Goal: Task Accomplishment & Management: Manage account settings

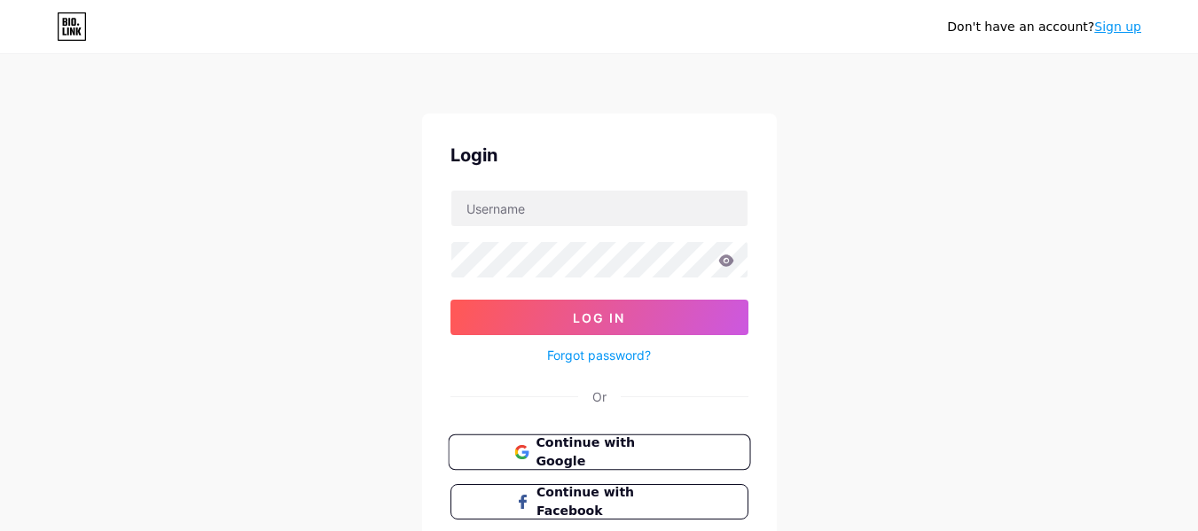
click at [631, 439] on button "Continue with Google" at bounding box center [599, 453] width 302 height 36
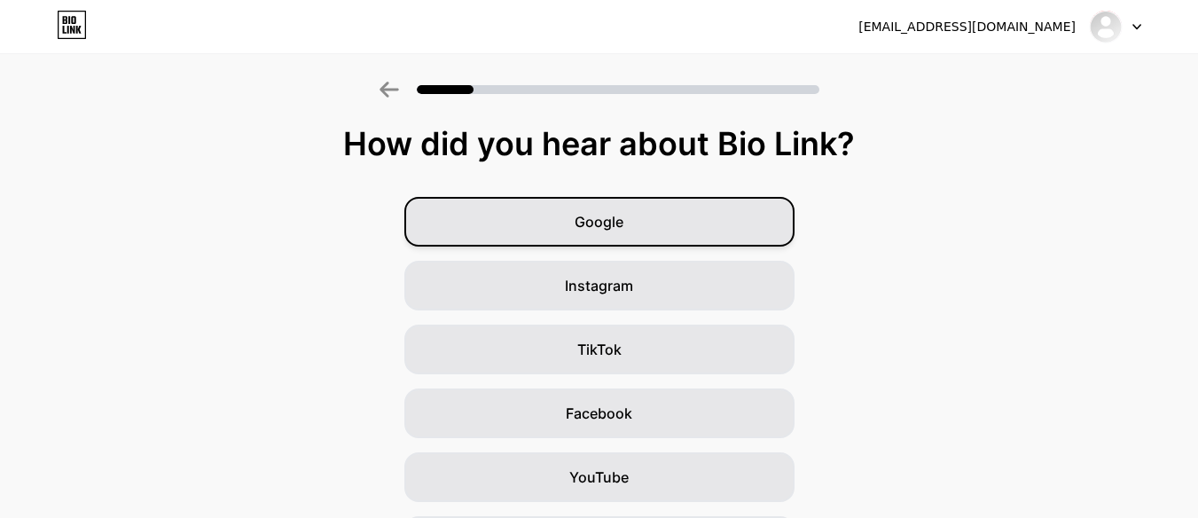
click at [621, 224] on span "Google" at bounding box center [599, 221] width 49 height 21
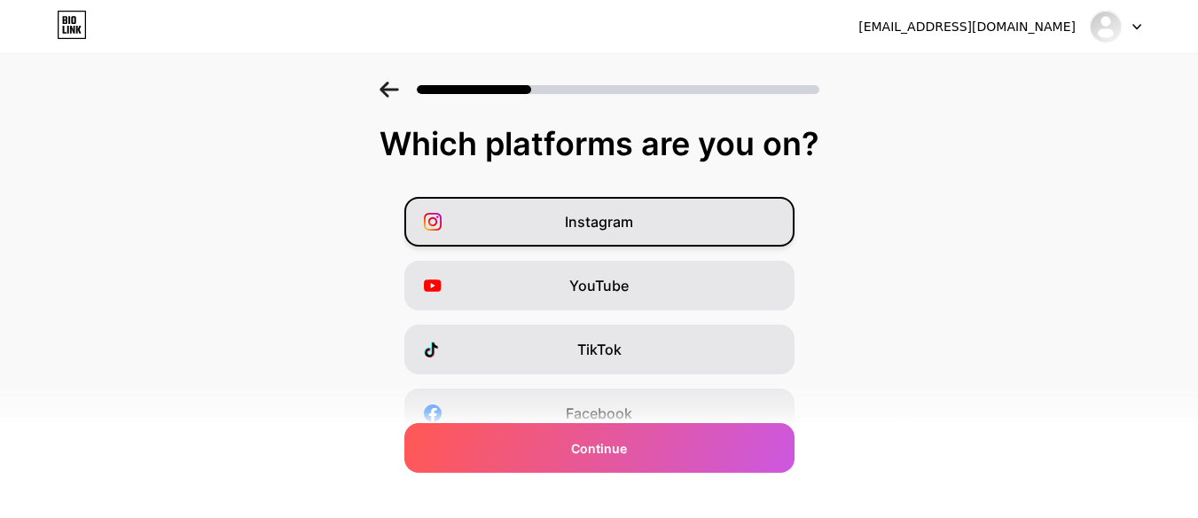
click at [594, 230] on span "Instagram" at bounding box center [599, 221] width 68 height 21
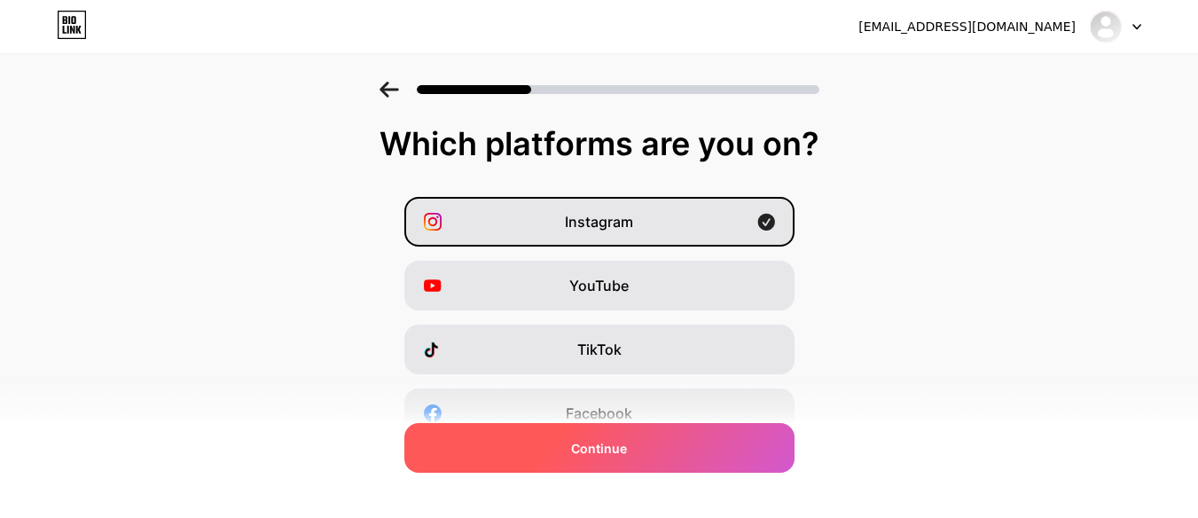
click at [629, 461] on div "Continue" at bounding box center [599, 448] width 390 height 50
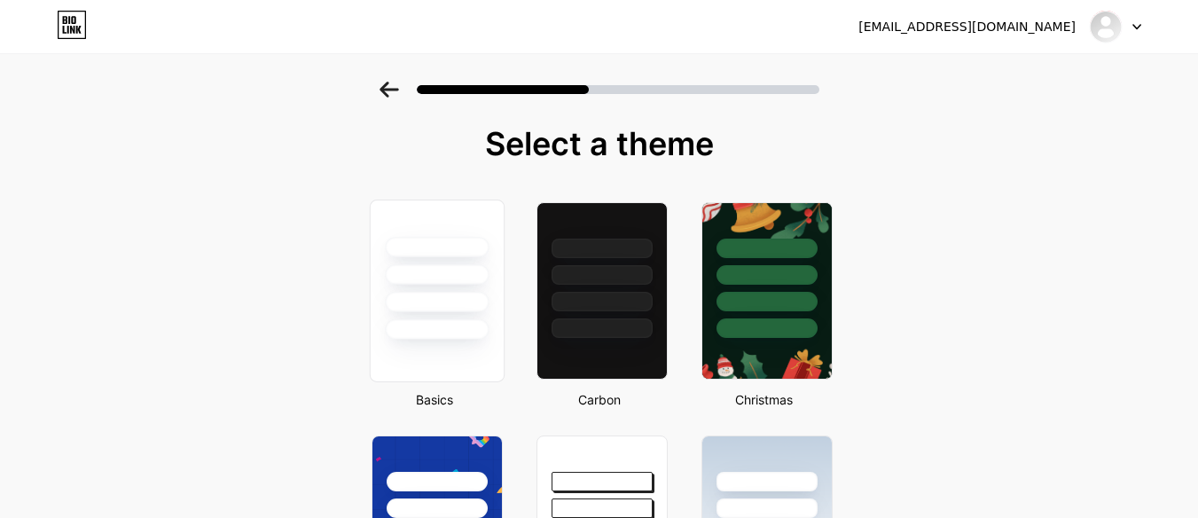
click at [446, 291] on div at bounding box center [436, 269] width 133 height 139
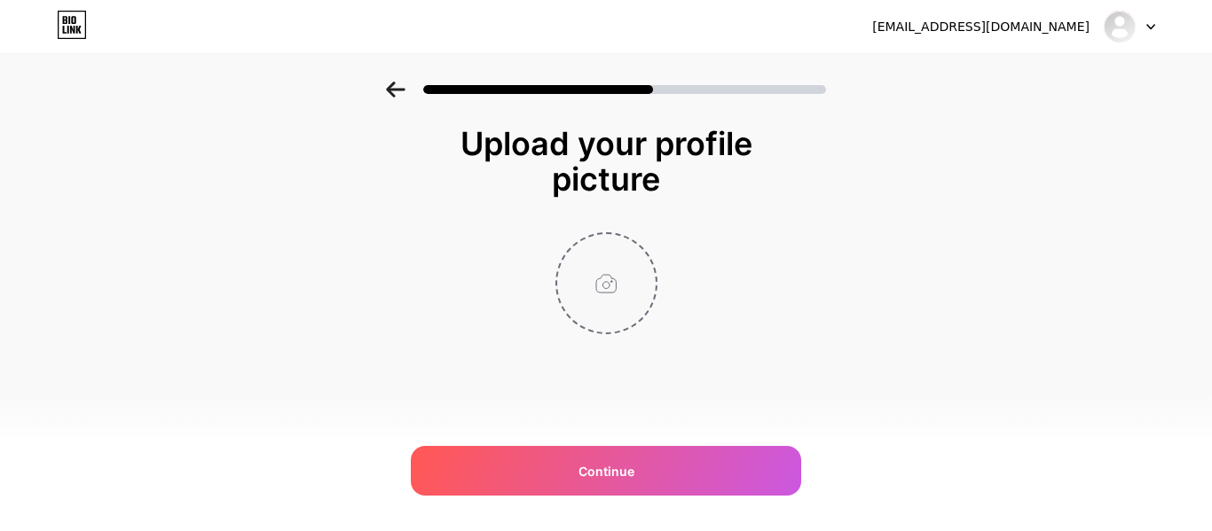
click at [621, 251] on input "file" at bounding box center [606, 283] width 98 height 98
type input "C:\fakepath\Logo.png"
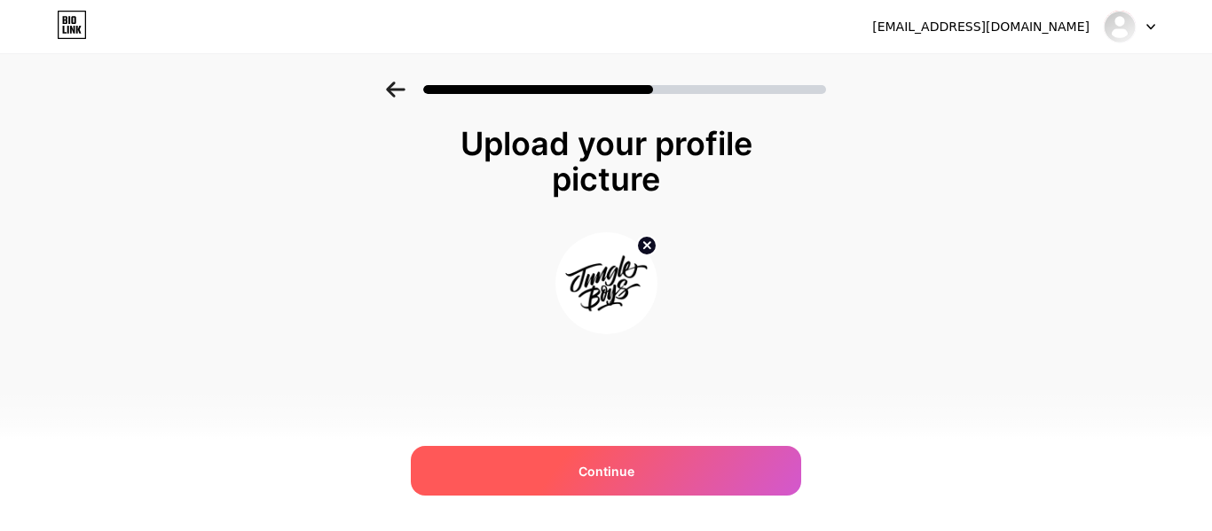
click at [631, 486] on div "Continue" at bounding box center [606, 471] width 390 height 50
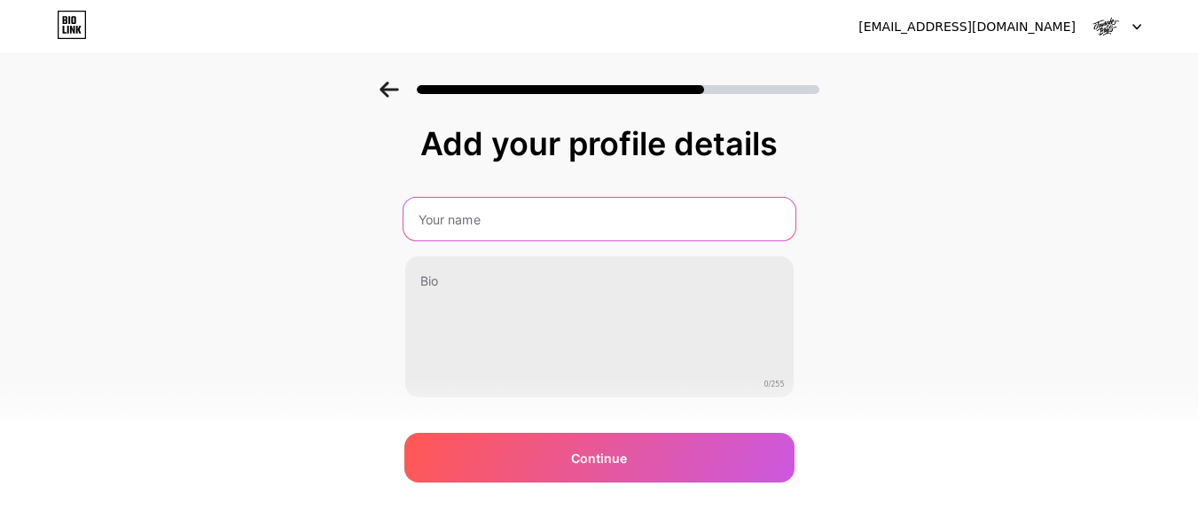
click at [478, 231] on input "text" at bounding box center [599, 219] width 392 height 43
type input "Jungle Boys"
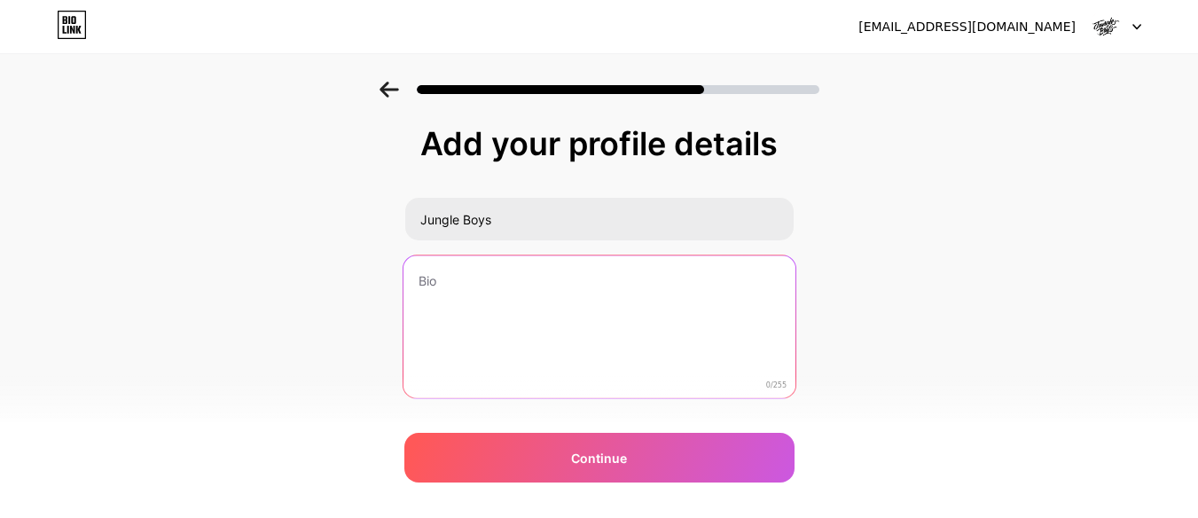
click at [505, 304] on textarea at bounding box center [599, 327] width 392 height 145
click at [517, 319] on textarea at bounding box center [599, 327] width 392 height 145
paste textarea "Jungle Boys operates dispensaries in California, Arizona, and Florida, offering…"
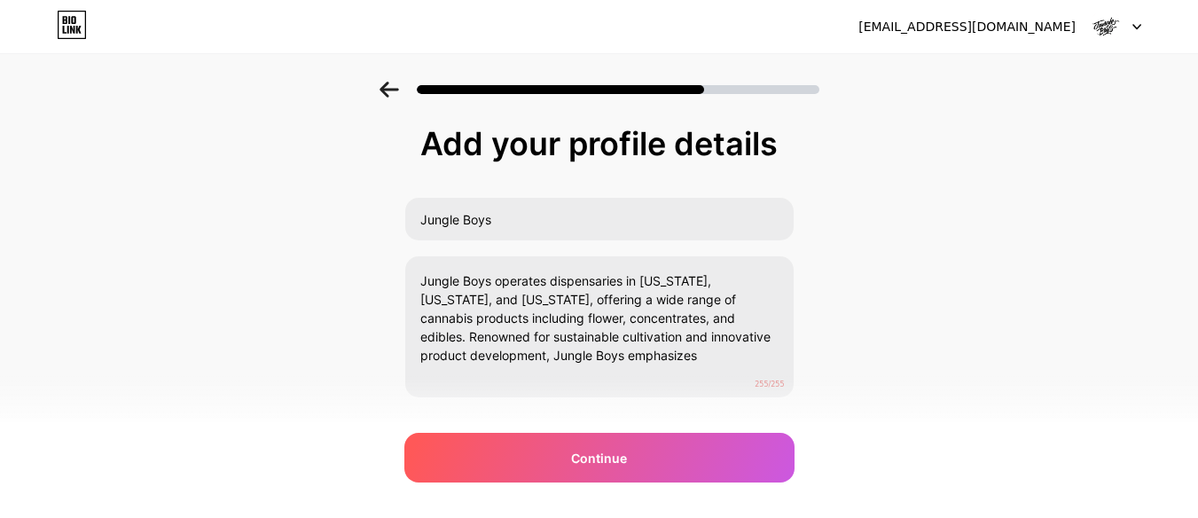
click at [872, 242] on div "Add your profile details Jungle Boys Jungle Boys operates dispensaries in Calif…" at bounding box center [599, 284] width 1198 height 405
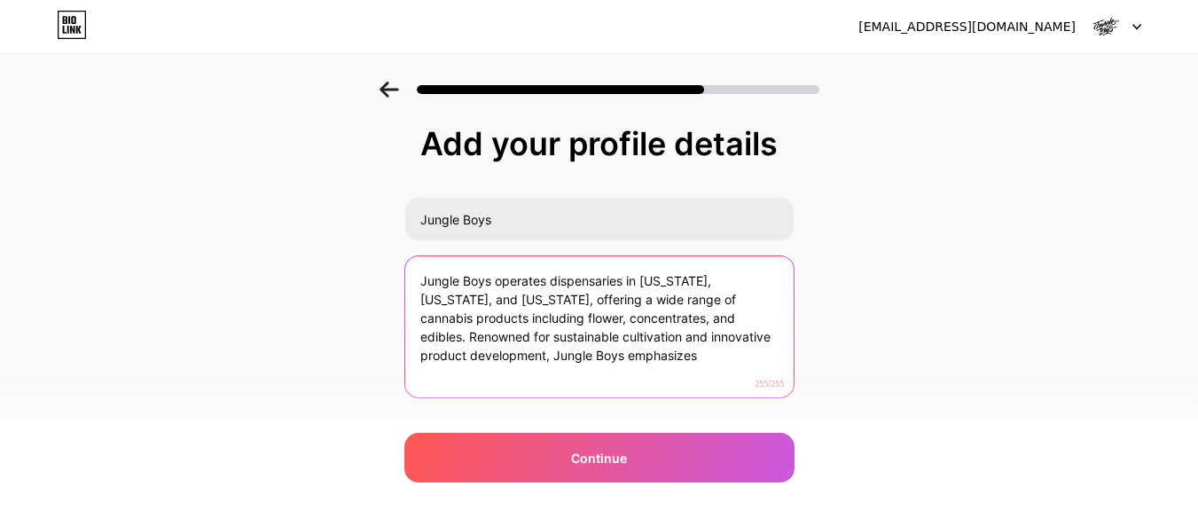
click at [545, 322] on textarea "Jungle Boys operates dispensaries in California, Arizona, and Florida, offering…" at bounding box center [599, 327] width 389 height 143
click at [545, 322] on textarea "Jungle Boys operates dispensaries in California, Arizona, and Florida, offering…" at bounding box center [599, 327] width 392 height 145
paste textarea "specializes in high-quality cannabis flower, edibles, and concentrates, availab…"
click at [538, 311] on textarea "Jungle Boys specializes in high-quality cannabis flower, edibles, and concentra…" at bounding box center [599, 327] width 392 height 145
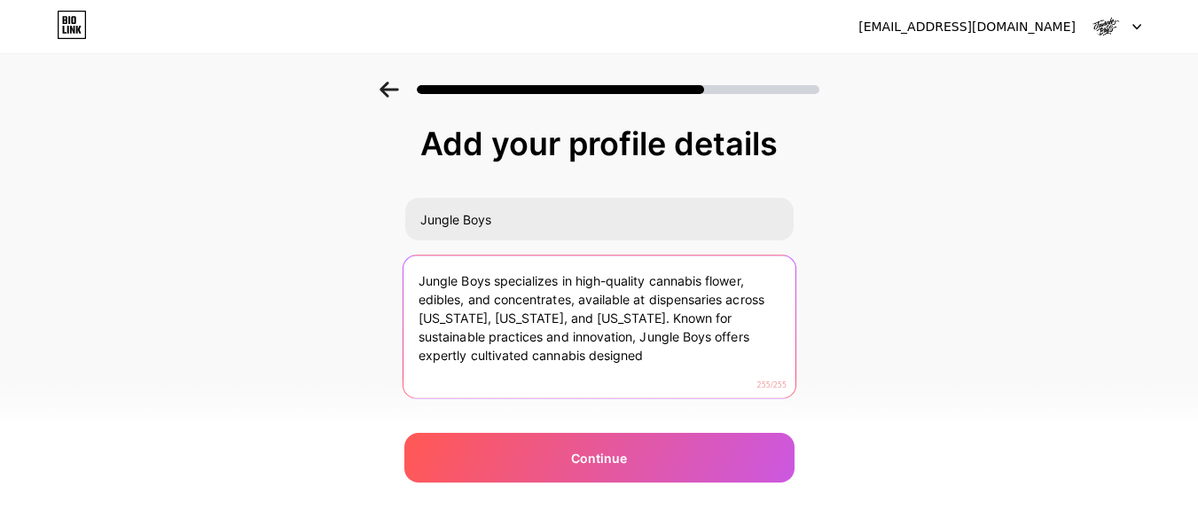
click at [538, 311] on textarea "Jungle Boys specializes in high-quality cannabis flower, edibles, and concentra…" at bounding box center [599, 327] width 392 height 145
paste textarea "tands out in the cannabis industry for its commitment to quality, innovation, a…"
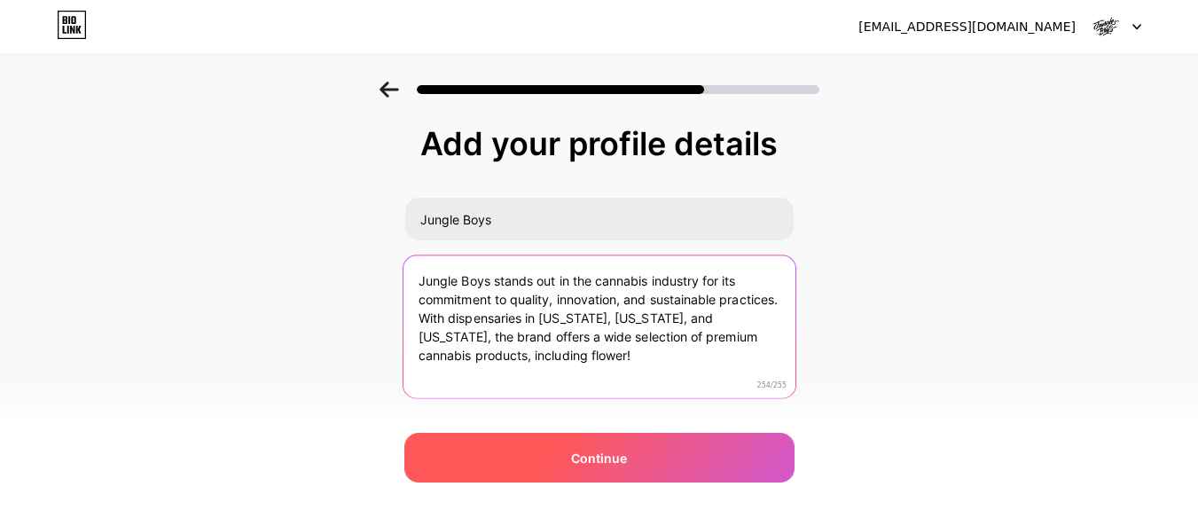
type textarea "Jungle Boys stands out in the cannabis industry for its commitment to quality, …"
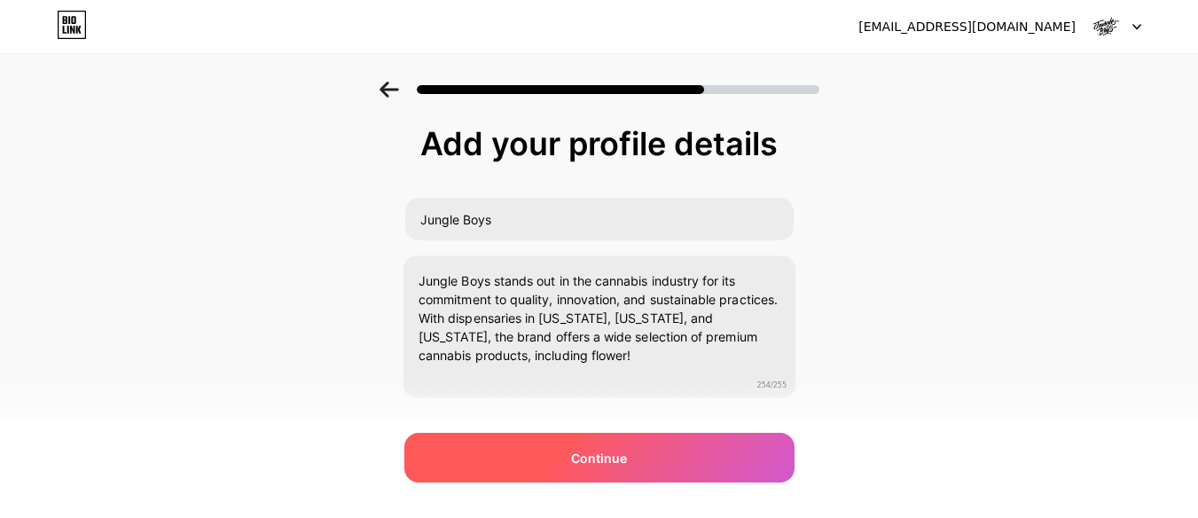
click at [616, 457] on span "Continue" at bounding box center [599, 458] width 56 height 19
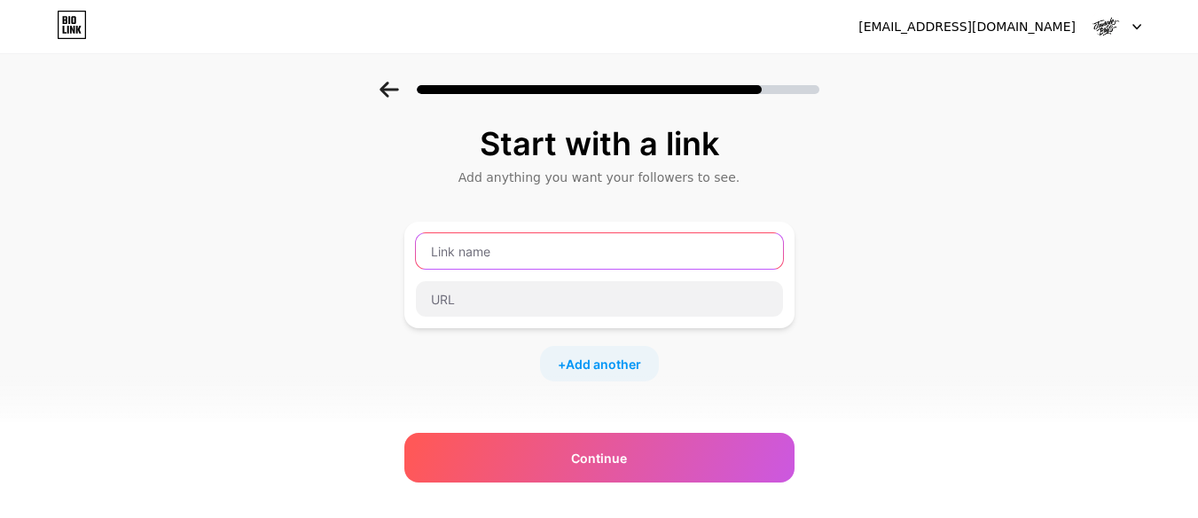
click at [497, 246] on input "text" at bounding box center [599, 250] width 367 height 35
paste input "https://www.jungleboys.com/"
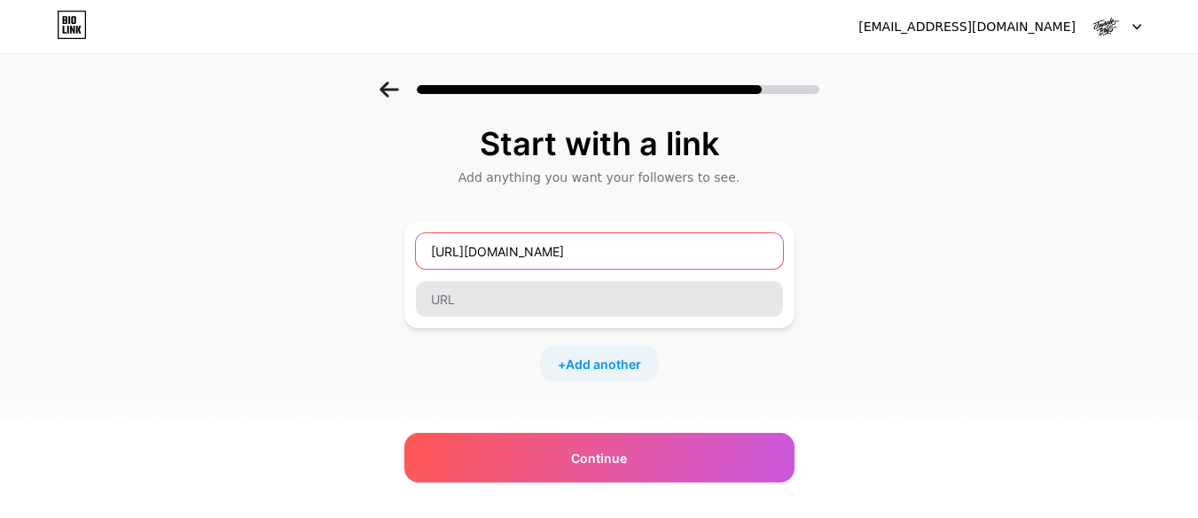
type input "https://www.jungleboys.com/"
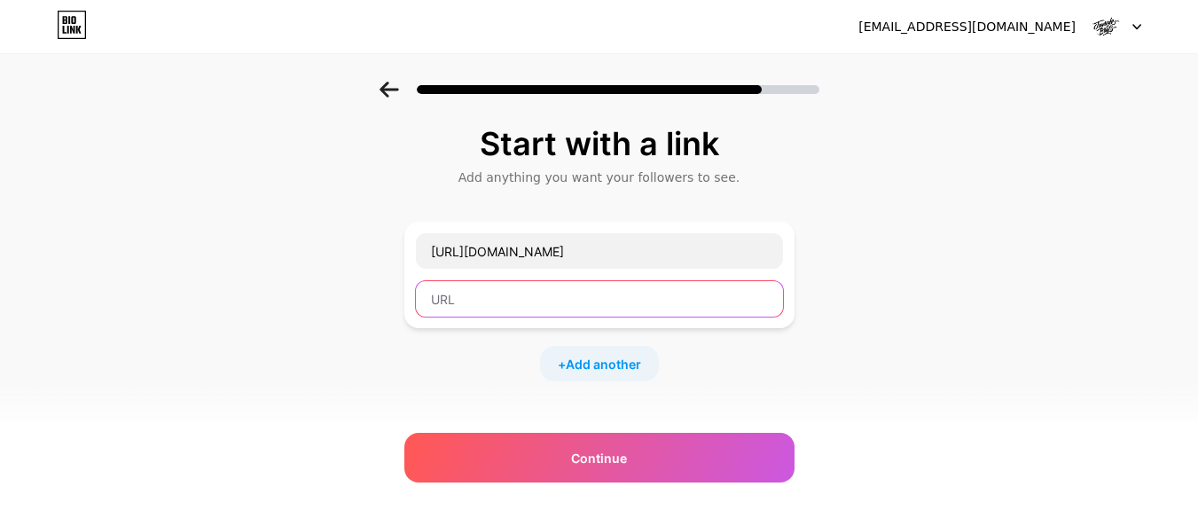
click at [484, 303] on input "text" at bounding box center [599, 298] width 367 height 35
paste input "https://www.jungleboys.com/"
type input "https://www.jungleboys.com/"
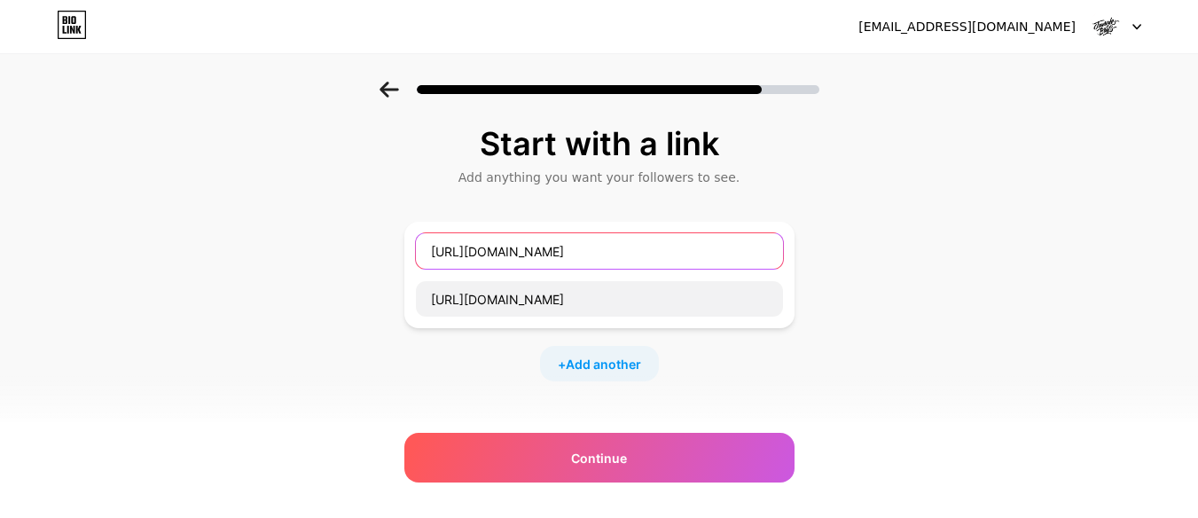
click at [531, 247] on input "https://www.jungleboys.com/" at bounding box center [599, 250] width 367 height 35
click at [509, 250] on input "text" at bounding box center [599, 250] width 367 height 35
type input "Website"
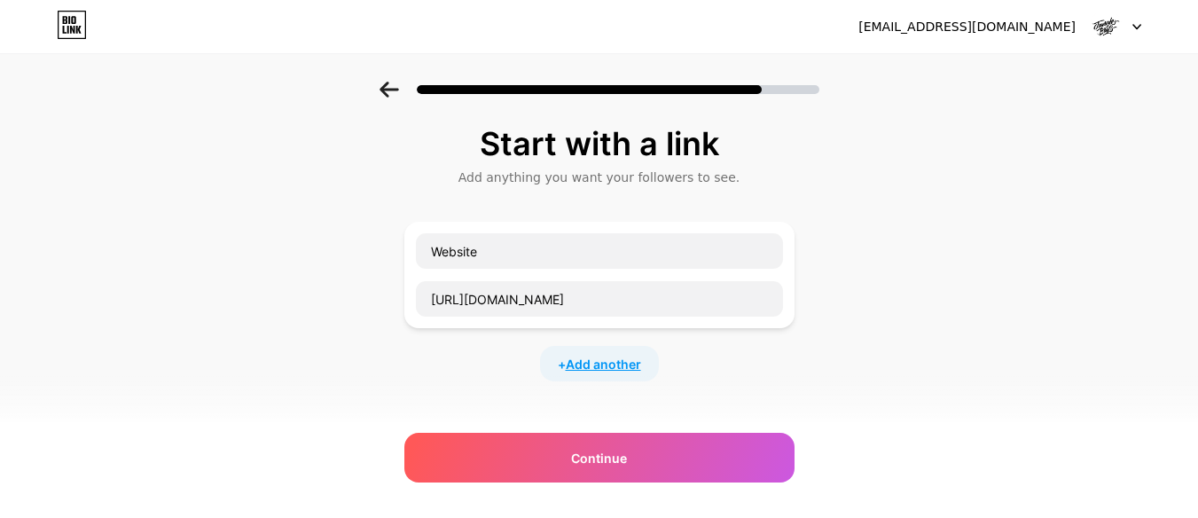
click at [590, 364] on span "Add another" at bounding box center [603, 364] width 75 height 19
click at [513, 360] on input "text" at bounding box center [599, 374] width 367 height 35
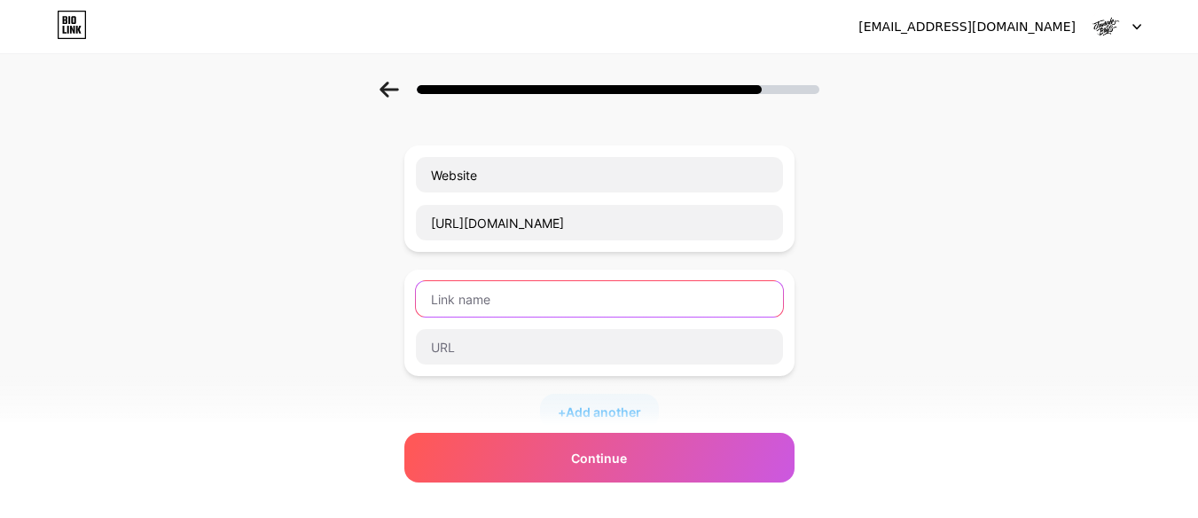
scroll to position [177, 0]
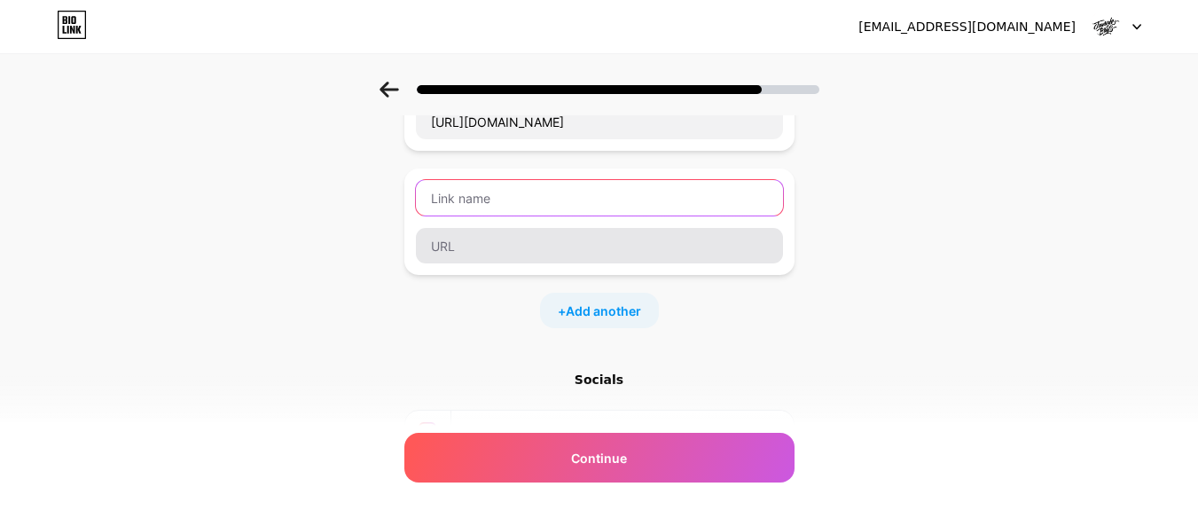
paste input "https://www.youtube.com/@JungleBoysfilms"
type input "https://www.youtube.com/@JungleBoysfilms"
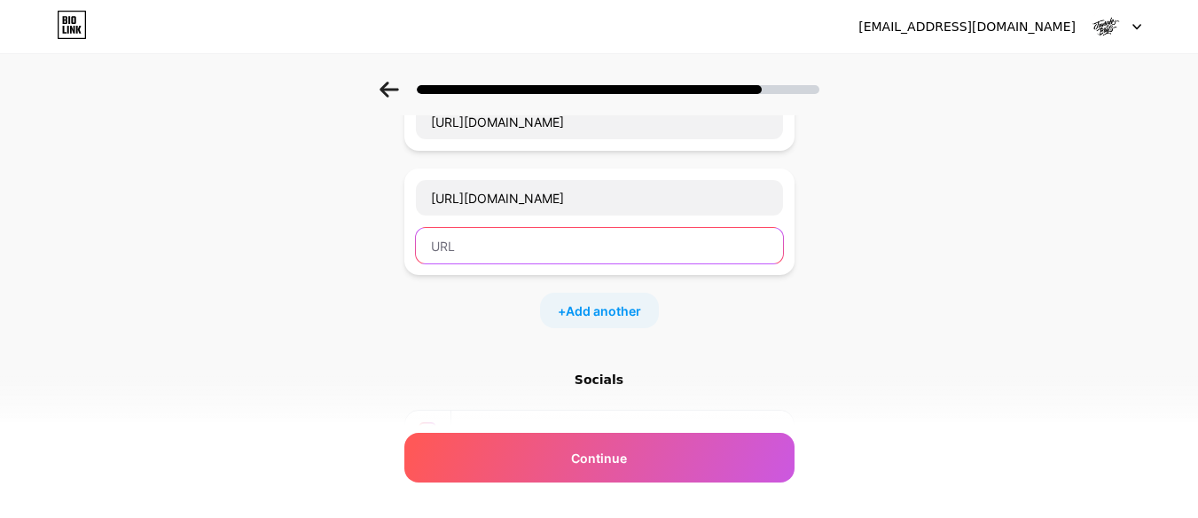
click at [475, 242] on input "text" at bounding box center [599, 245] width 367 height 35
paste input "https://www.youtube.com/@JungleBoysfilms"
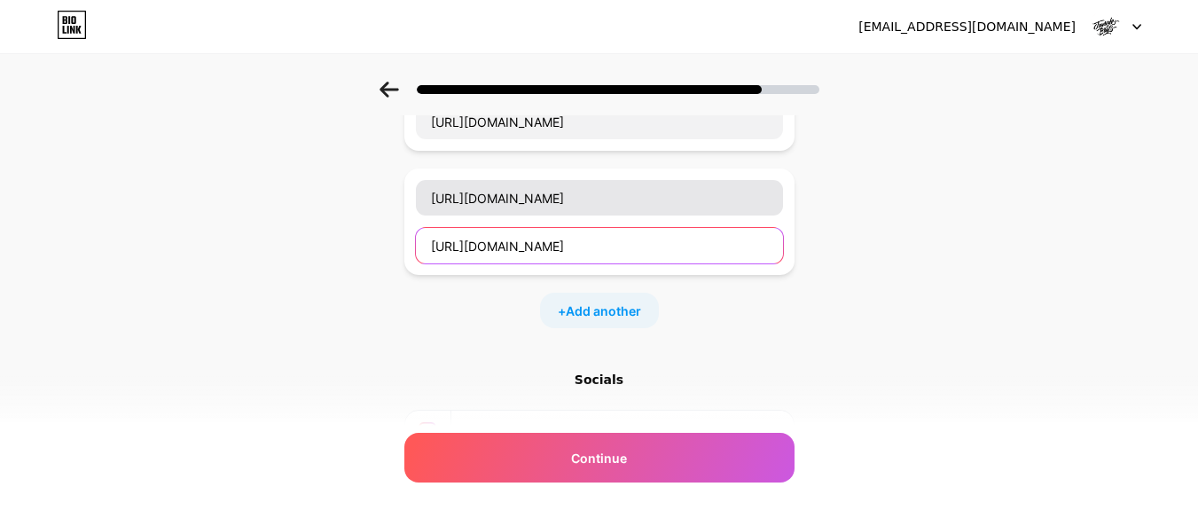
type input "https://www.youtube.com/@JungleBoysfilms"
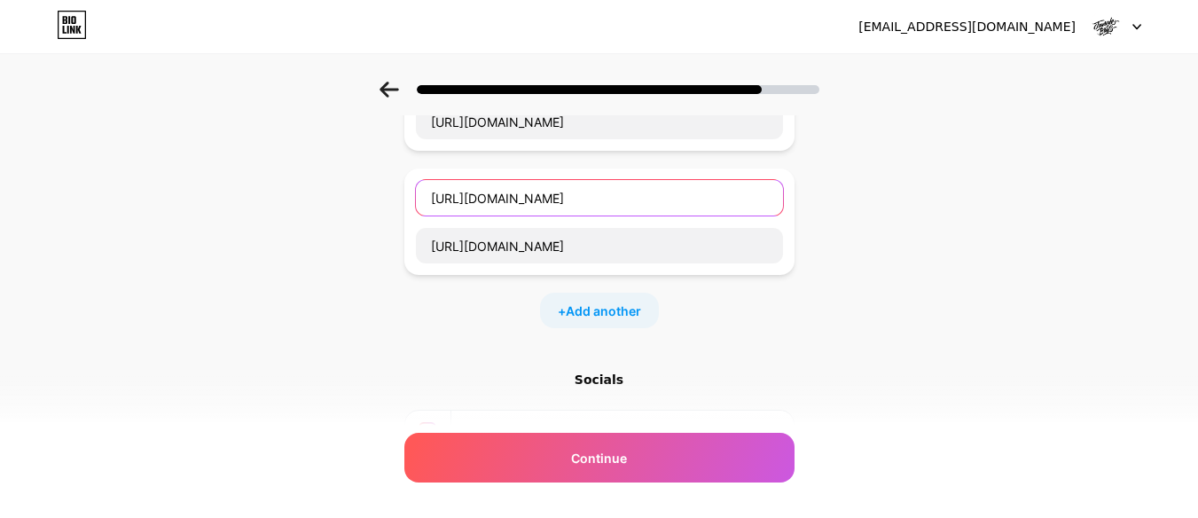
click at [520, 196] on input "https://www.youtube.com/@JungleBoysfilms" at bounding box center [599, 197] width 367 height 35
click at [461, 200] on input "https://www.youtube.com/@JungleBoysfilms" at bounding box center [599, 197] width 367 height 35
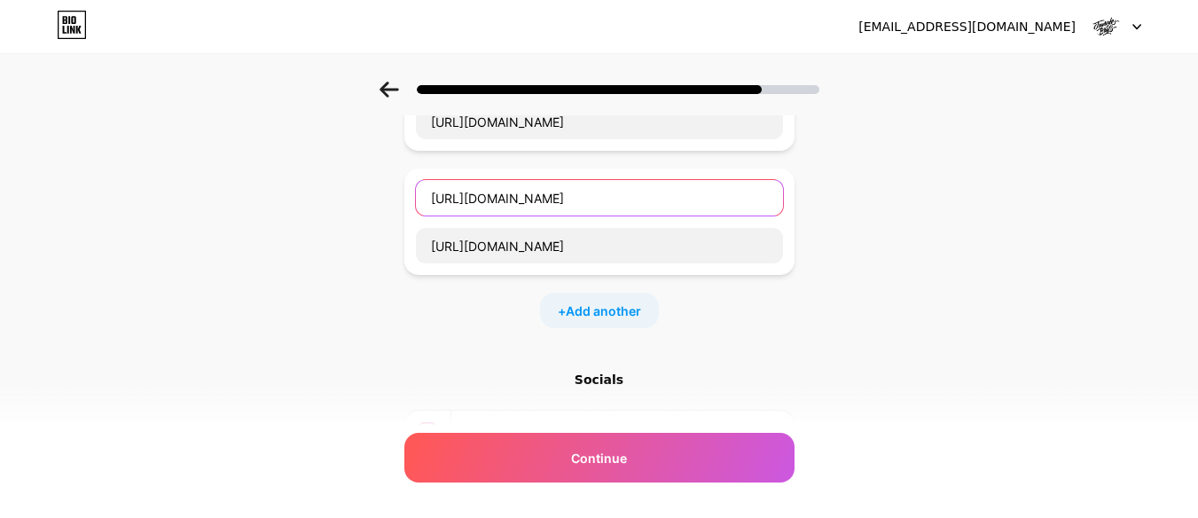
paste input "youtube"
click at [435, 198] on input "youtube" at bounding box center [599, 197] width 367 height 35
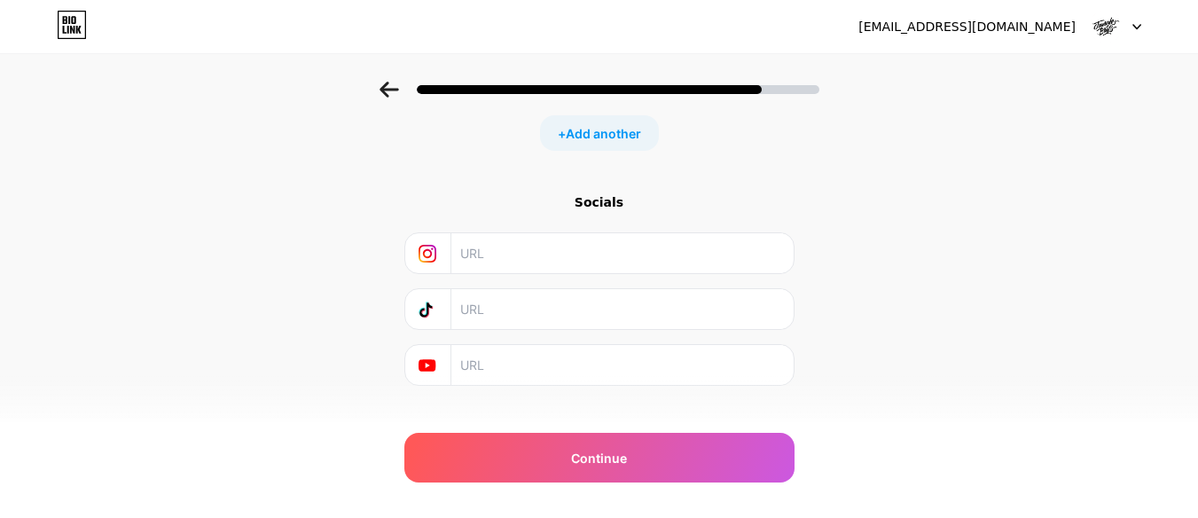
scroll to position [382, 0]
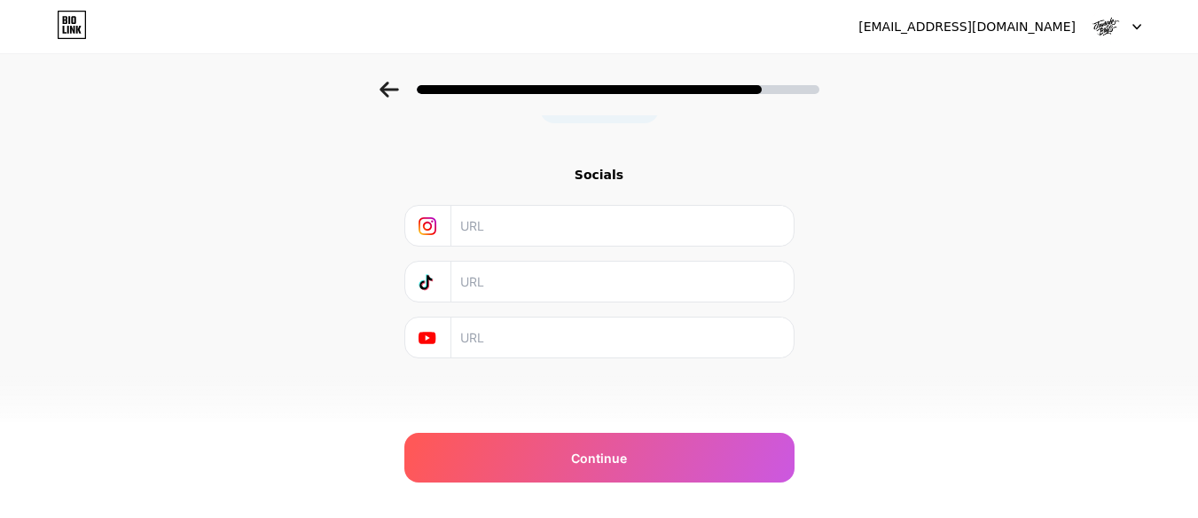
type input "YouTube"
click at [499, 325] on input "text" at bounding box center [621, 338] width 322 height 40
paste input "youtube"
type input "youtube"
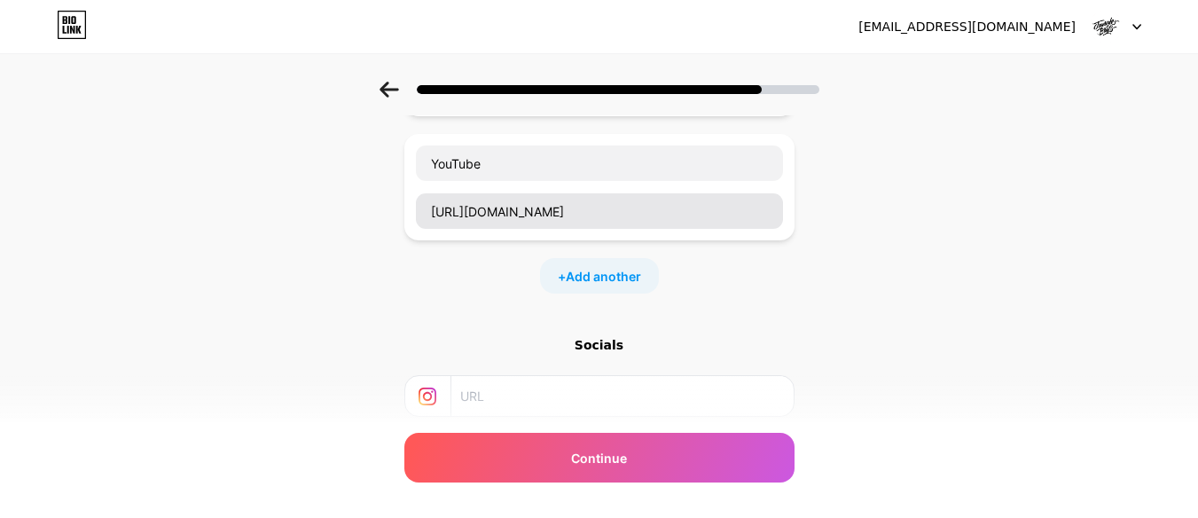
scroll to position [205, 0]
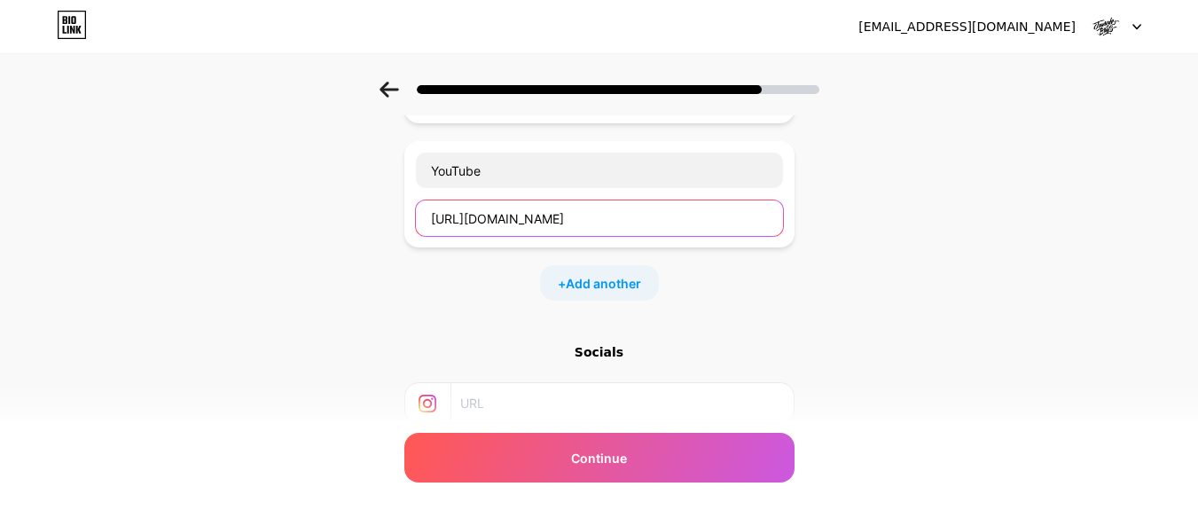
click at [539, 208] on input "https://www.youtube.com/@JungleBoysfilms" at bounding box center [599, 217] width 367 height 35
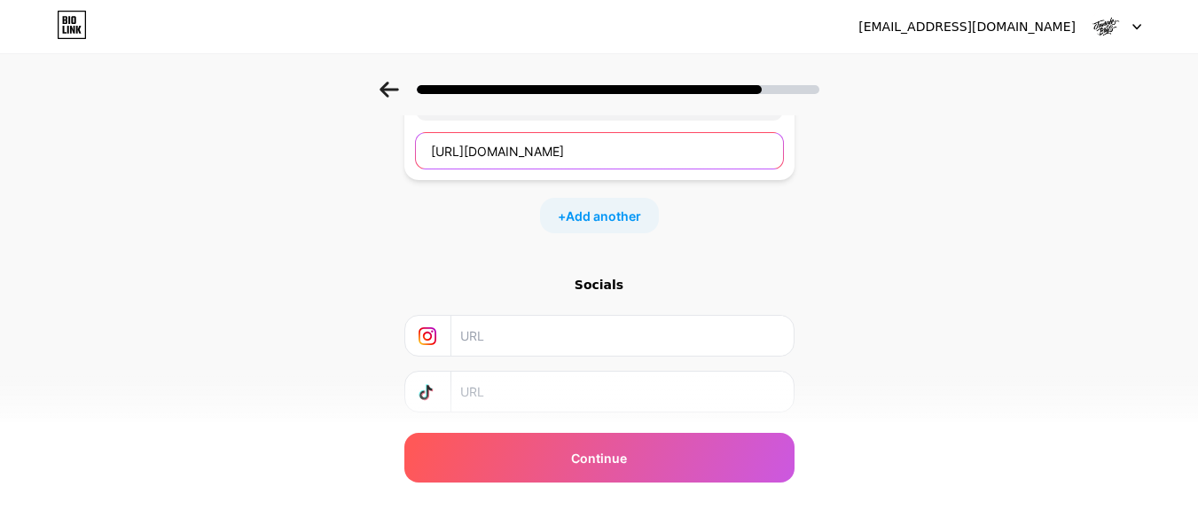
scroll to position [382, 0]
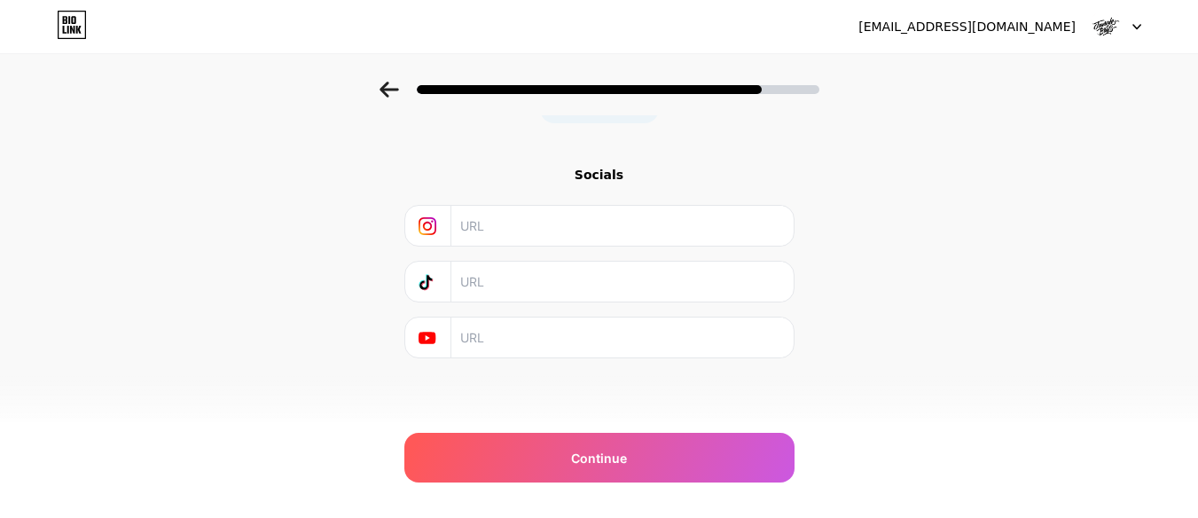
click at [508, 342] on input "text" at bounding box center [621, 338] width 322 height 40
paste input "https://www.youtube.com/@JungleBoysfilms"
type input "https://www.youtube.com/@JungleBoysfilms"
click at [496, 246] on div at bounding box center [599, 226] width 390 height 42
click at [494, 232] on input "text" at bounding box center [621, 226] width 322 height 40
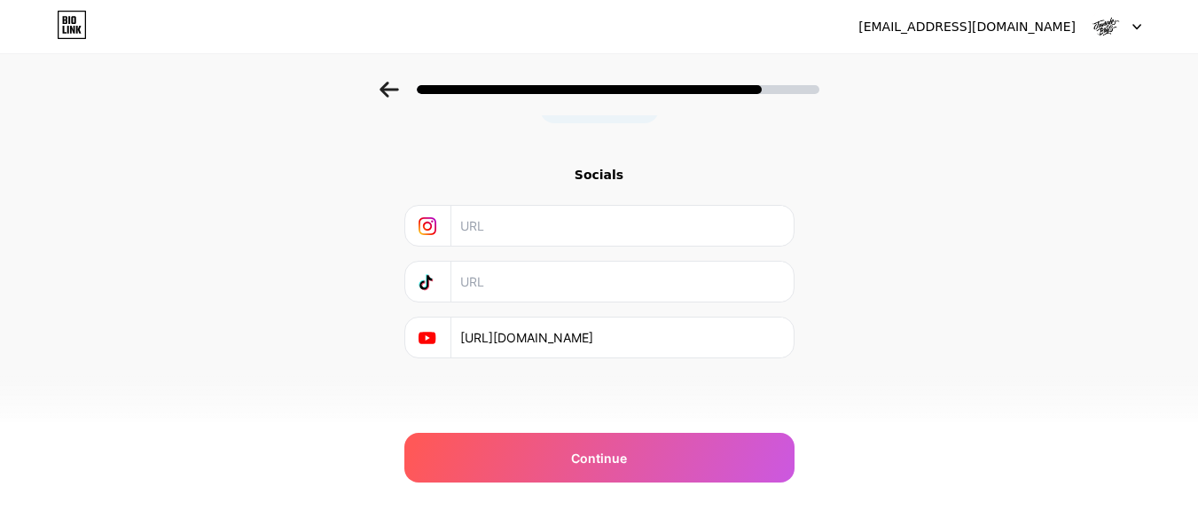
paste input "https://www.instagram.com/jungleboys"
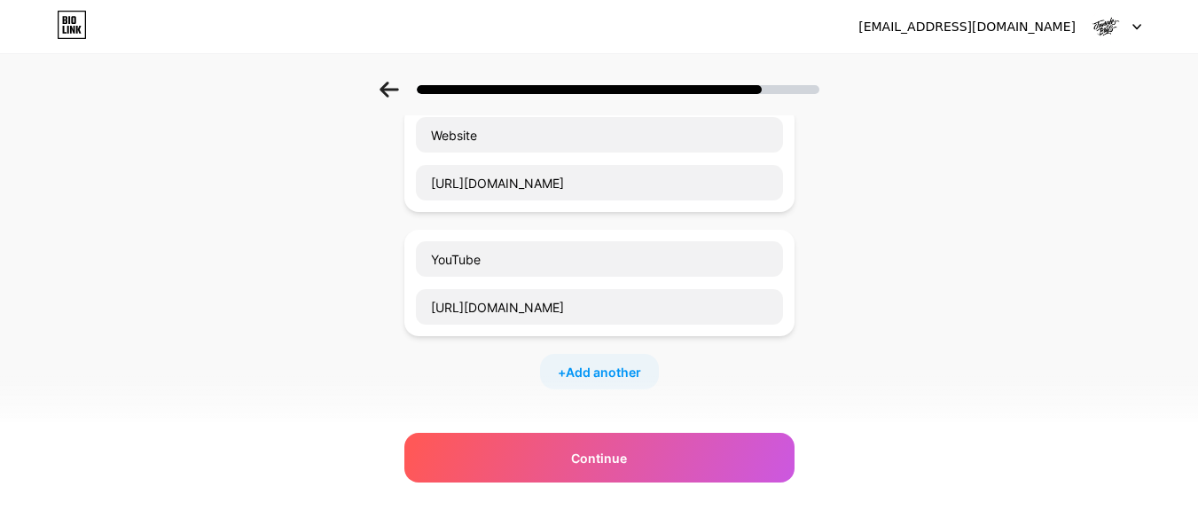
scroll to position [27, 0]
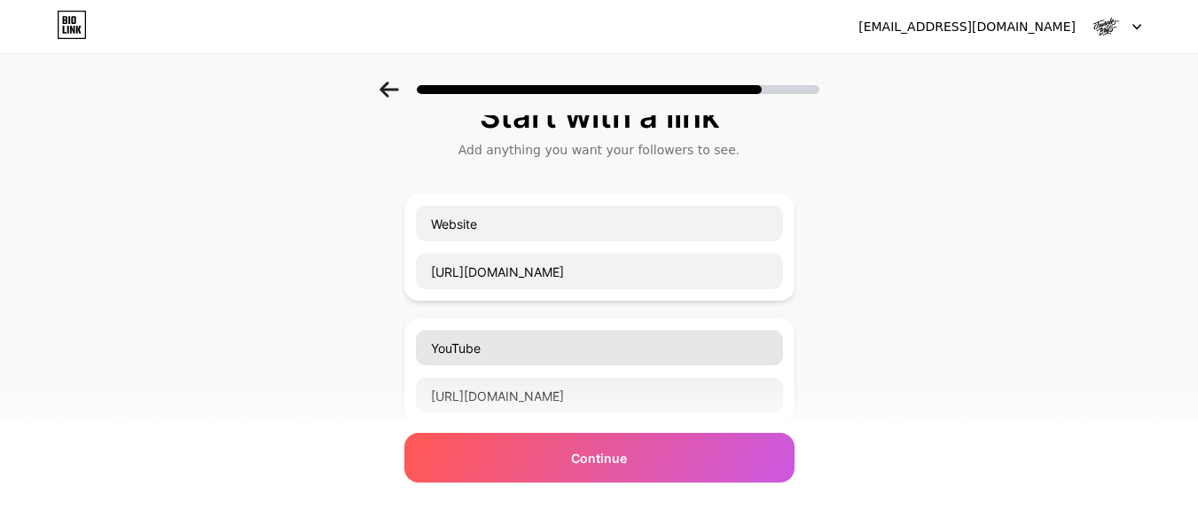
type input "https://www.instagram.com/jungleboys"
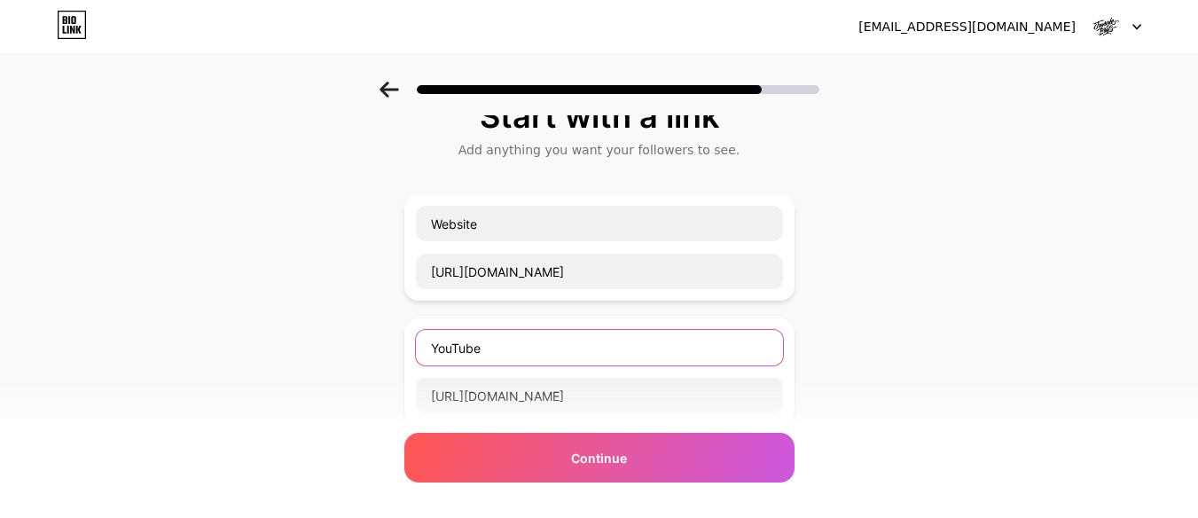
drag, startPoint x: 484, startPoint y: 357, endPoint x: 525, endPoint y: 352, distance: 41.1
click at [498, 353] on input "YouTube" at bounding box center [599, 347] width 367 height 35
drag, startPoint x: 530, startPoint y: 353, endPoint x: 377, endPoint y: 342, distance: 153.8
click at [377, 342] on div "Start with a link Add anything you want your followers to see. Website https://…" at bounding box center [599, 428] width 1198 height 748
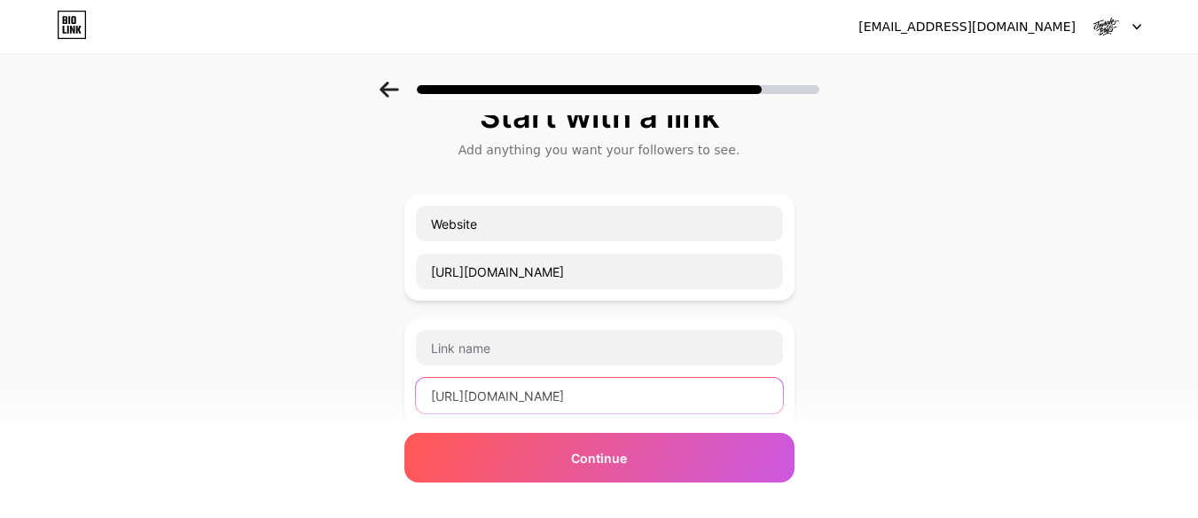
drag, startPoint x: 743, startPoint y: 404, endPoint x: 422, endPoint y: 385, distance: 321.6
click at [422, 385] on input "https://www.youtube.com/@JungleBoysfilms" at bounding box center [599, 395] width 367 height 35
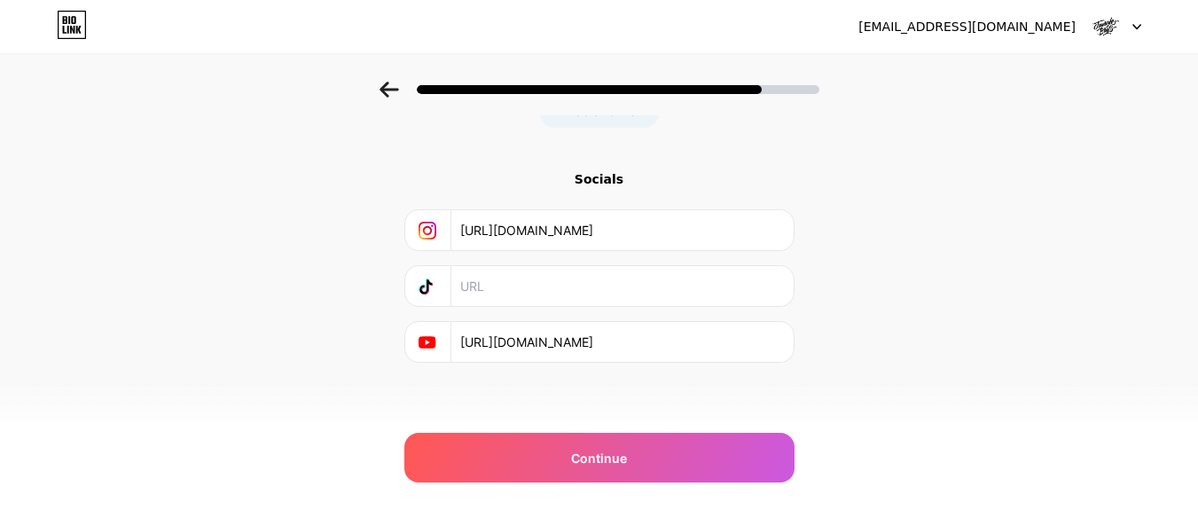
scroll to position [382, 0]
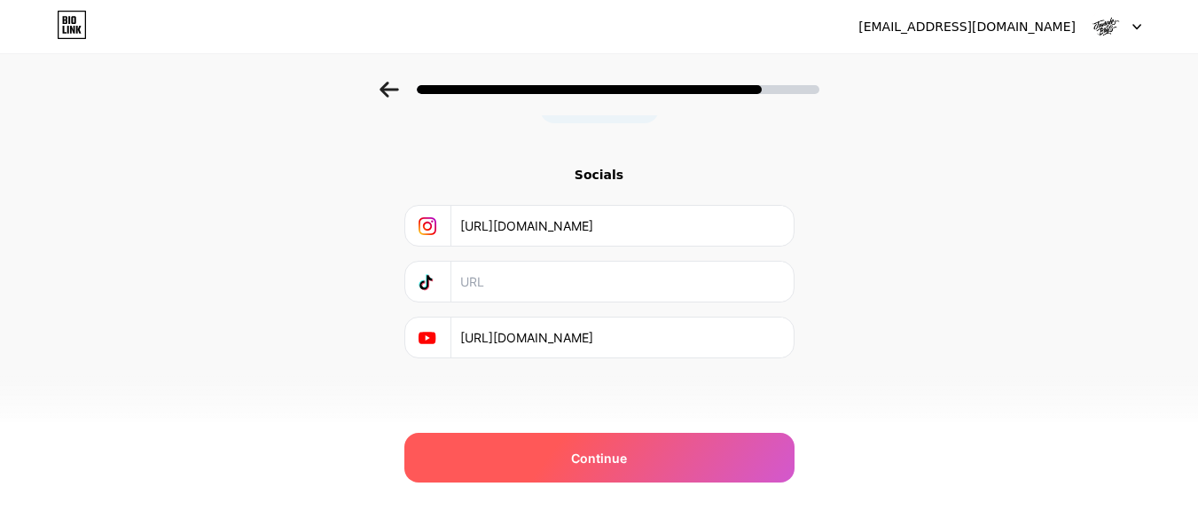
type input "\"
click at [593, 455] on span "Continue" at bounding box center [599, 458] width 56 height 19
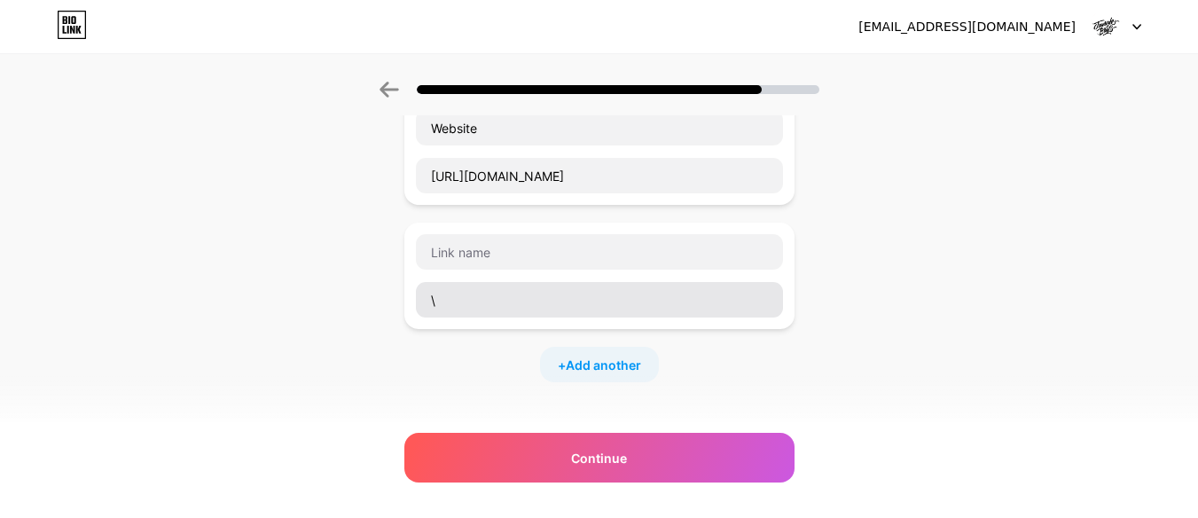
scroll to position [116, 0]
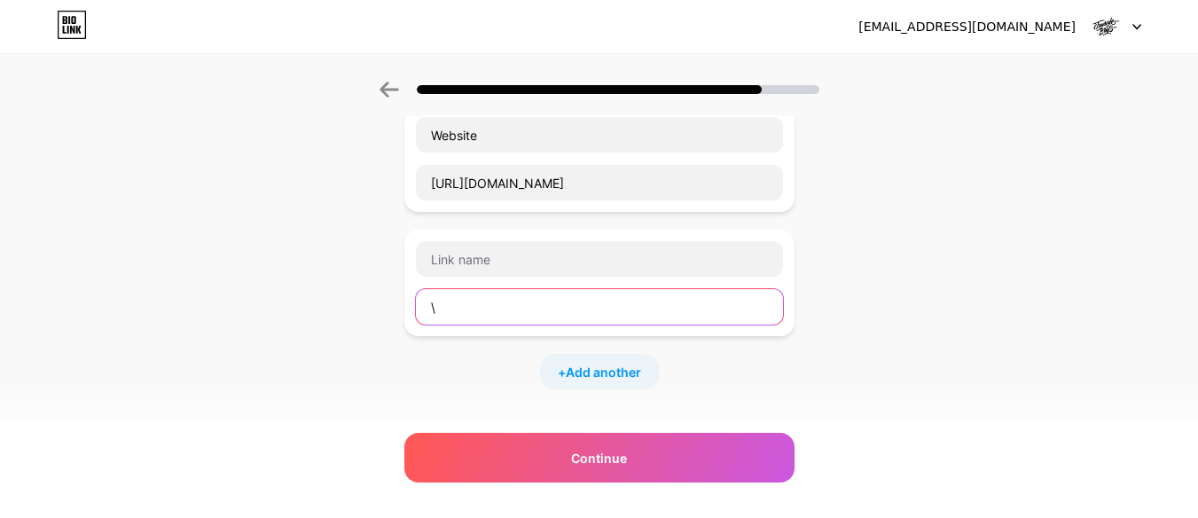
drag, startPoint x: 457, startPoint y: 311, endPoint x: 389, endPoint y: 306, distance: 68.5
click at [389, 306] on div "Start with a link Add anything you want your followers to see. Website https://…" at bounding box center [599, 339] width 1198 height 748
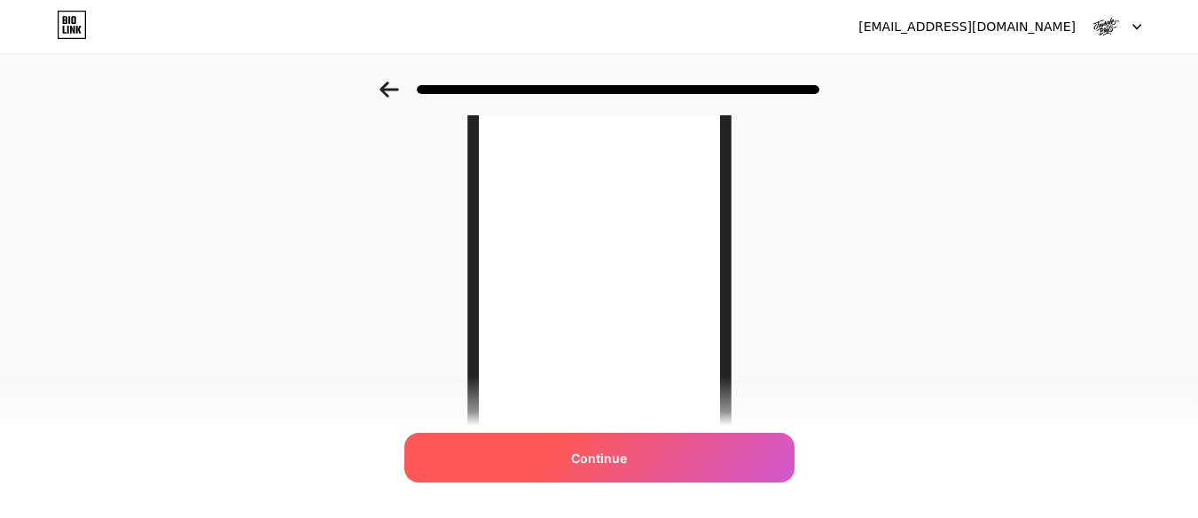
scroll to position [0, 0]
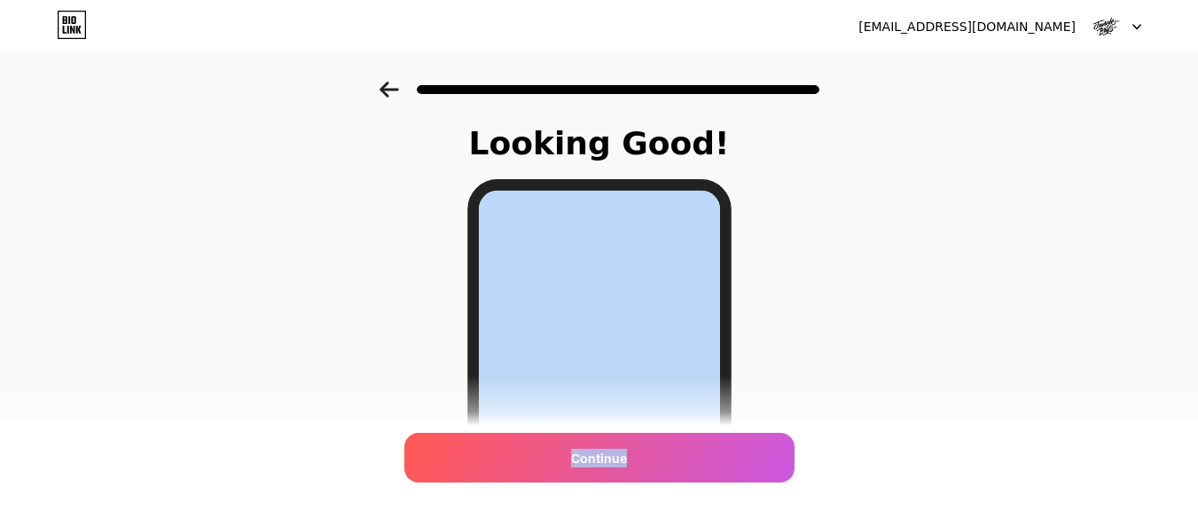
drag, startPoint x: 651, startPoint y: 452, endPoint x: 832, endPoint y: 355, distance: 205.6
click at [828, 361] on div "Looking Good! Continue" at bounding box center [599, 451] width 1198 height 739
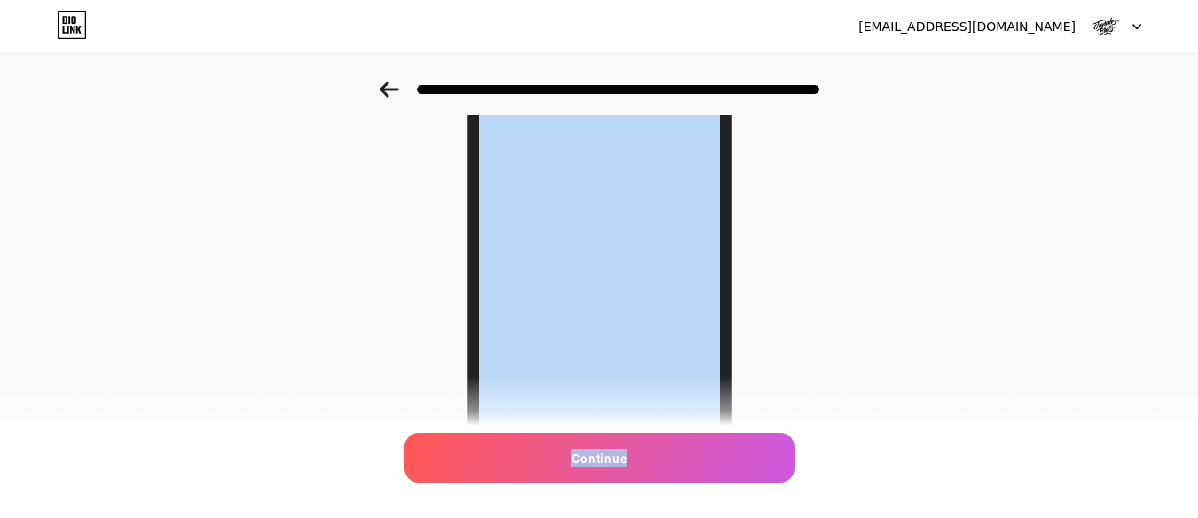
scroll to position [196, 0]
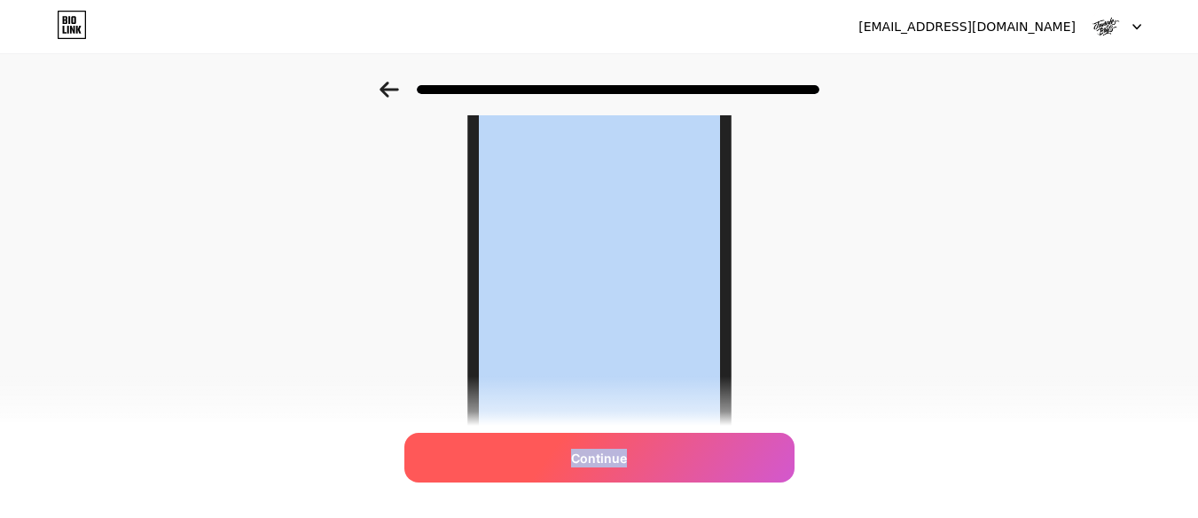
click at [616, 452] on span "Continue" at bounding box center [599, 458] width 56 height 19
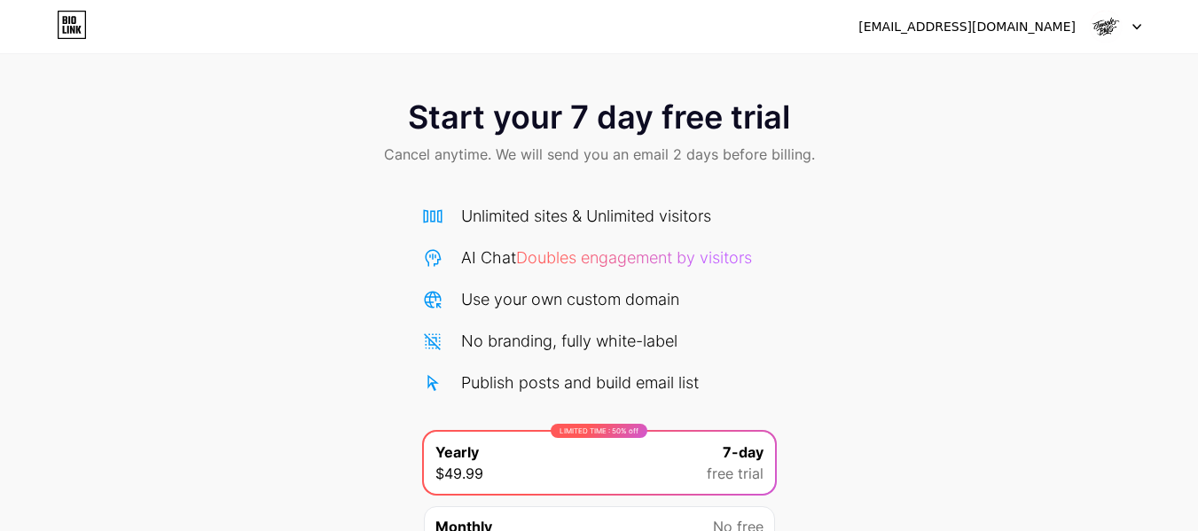
click at [70, 23] on icon at bounding box center [69, 20] width 2 height 8
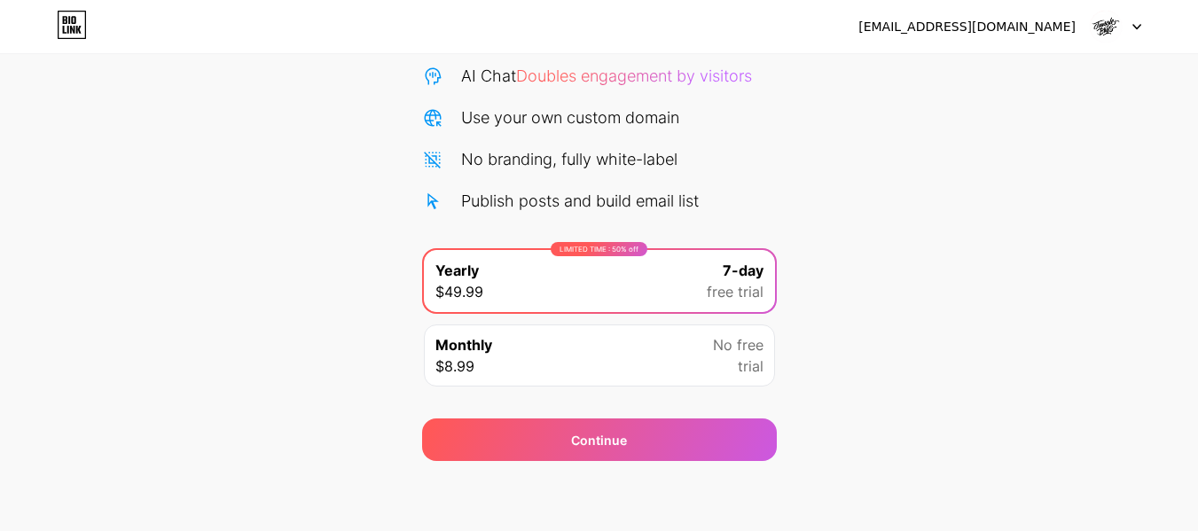
scroll to position [183, 0]
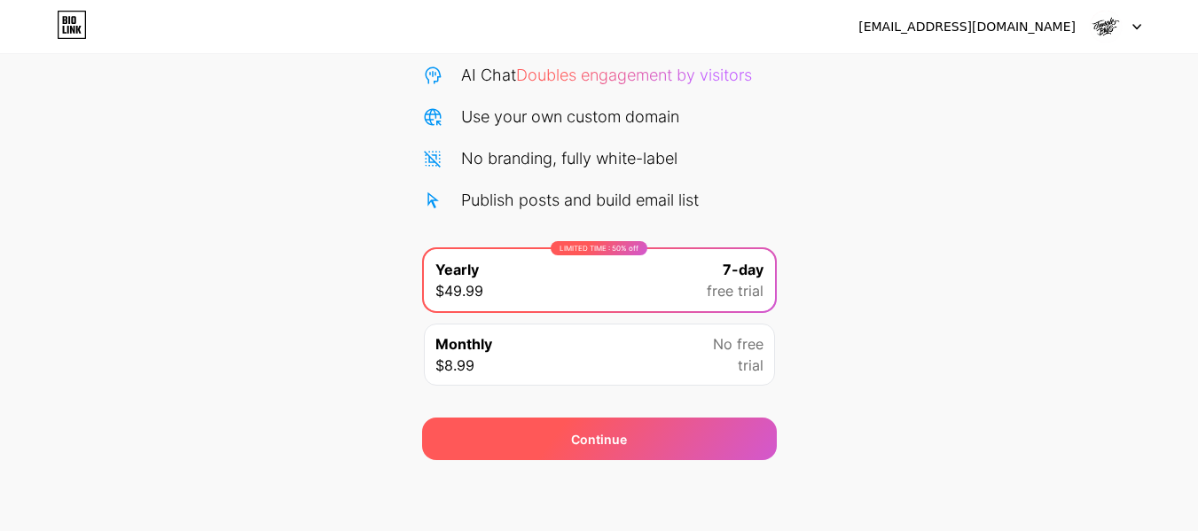
click at [700, 456] on div "Continue" at bounding box center [599, 439] width 355 height 43
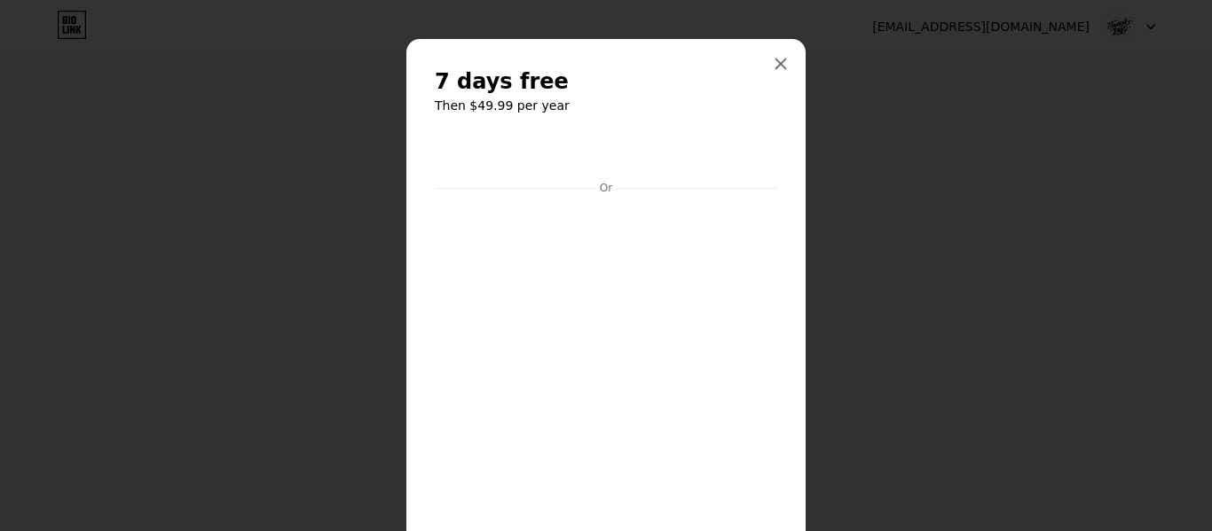
click at [263, 77] on div at bounding box center [606, 265] width 1212 height 531
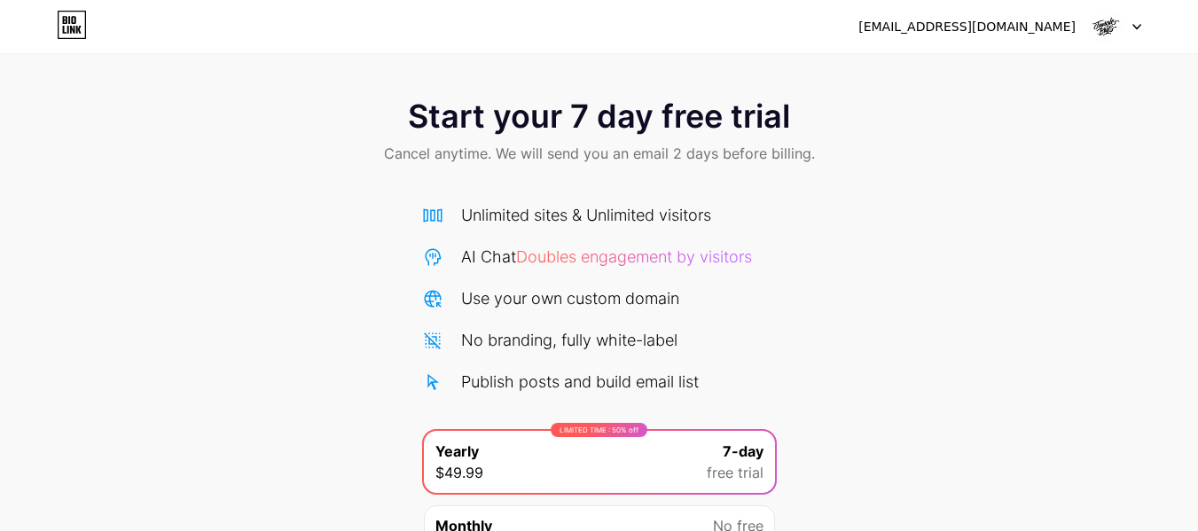
scroll to position [0, 0]
click at [1105, 24] on img at bounding box center [1106, 27] width 34 height 34
click at [982, 67] on li "Logout" at bounding box center [1031, 73] width 220 height 48
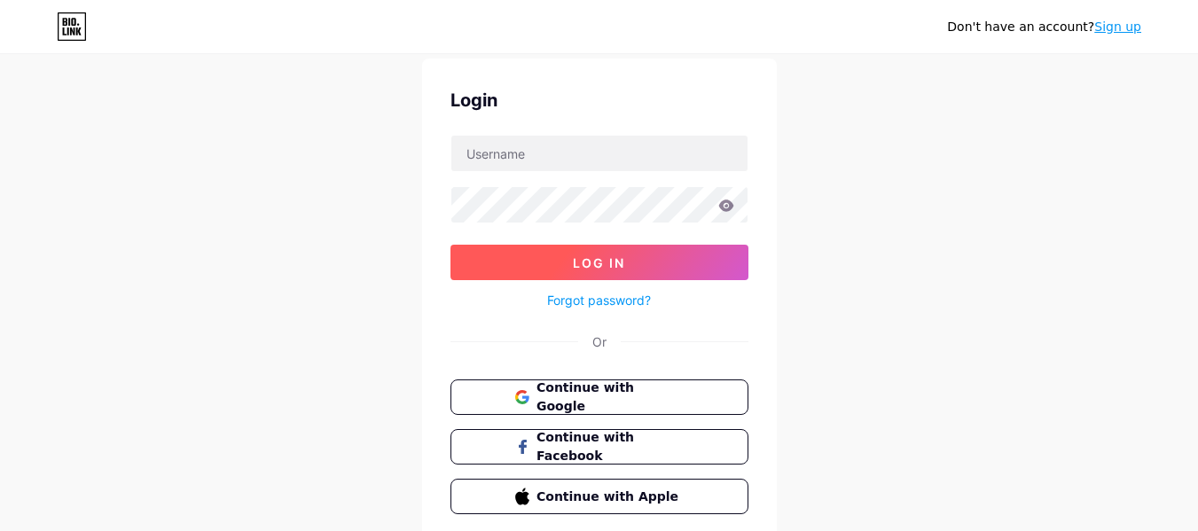
scroll to position [122, 0]
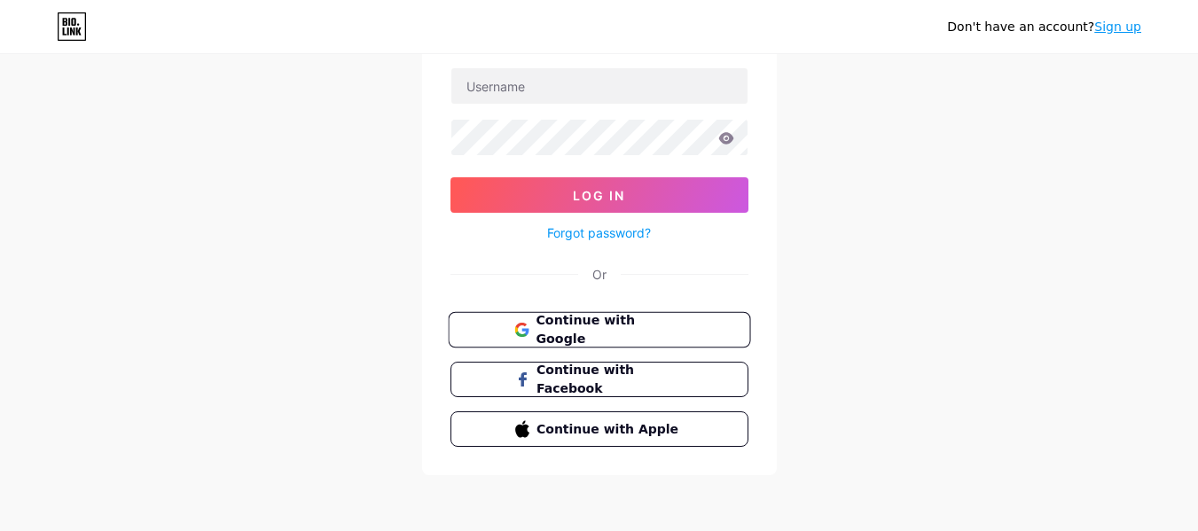
click at [611, 338] on span "Continue with Google" at bounding box center [610, 330] width 148 height 38
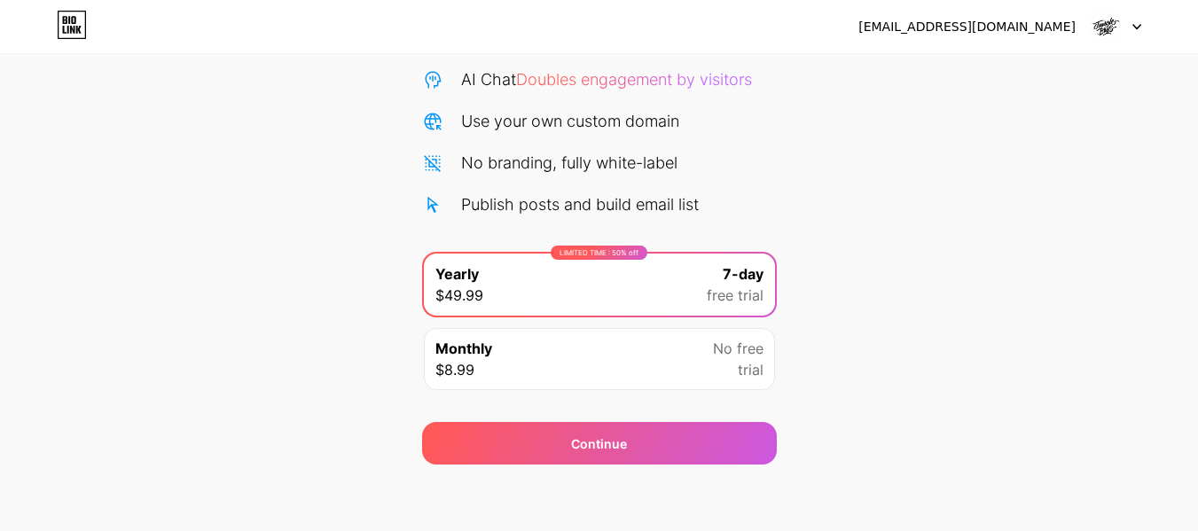
scroll to position [183, 0]
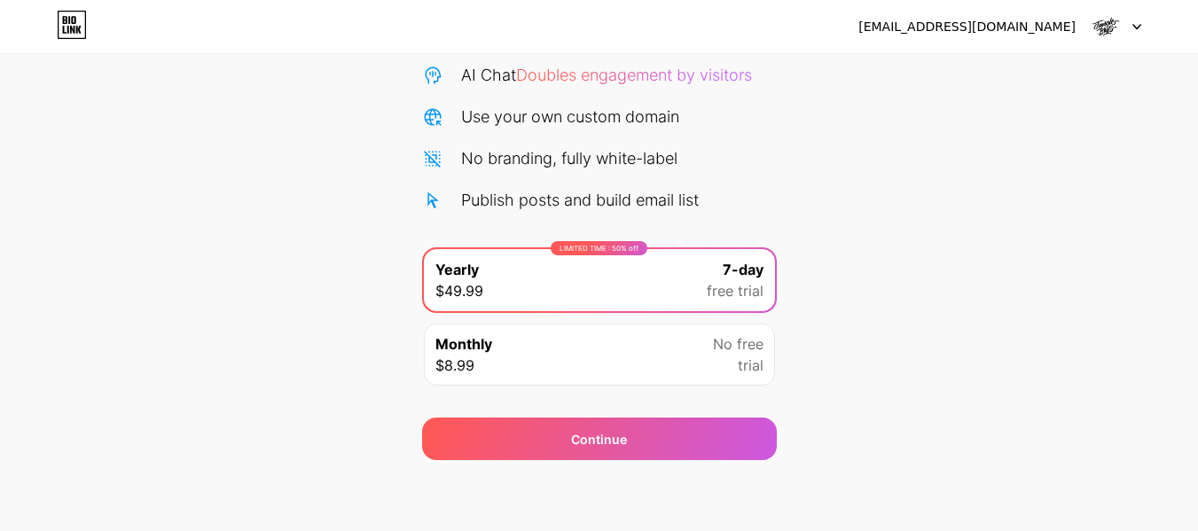
click at [538, 367] on div "Monthly $8.99 No free trial" at bounding box center [599, 355] width 351 height 62
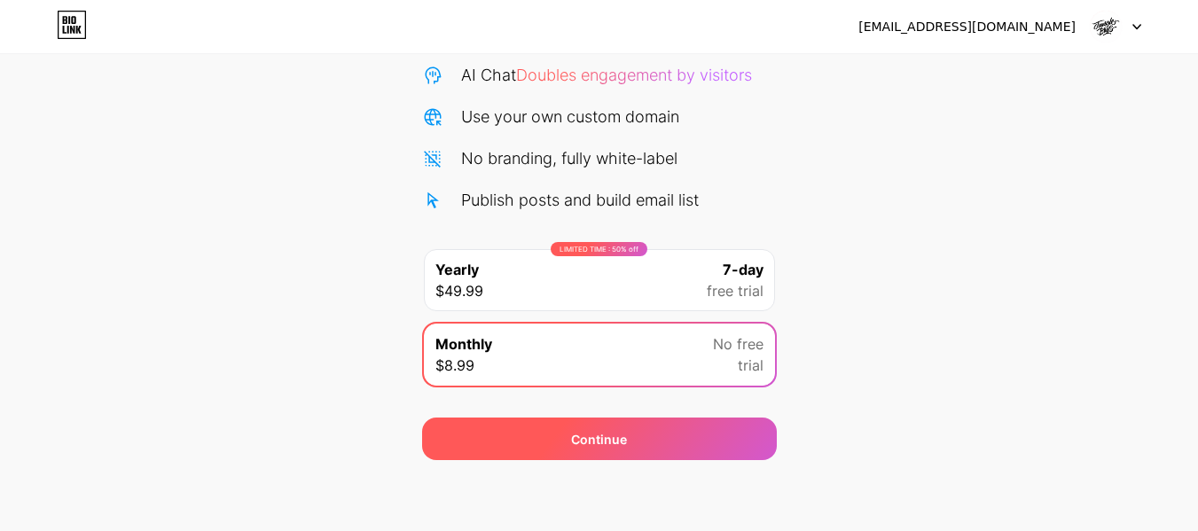
click at [646, 442] on div "Continue" at bounding box center [599, 439] width 355 height 43
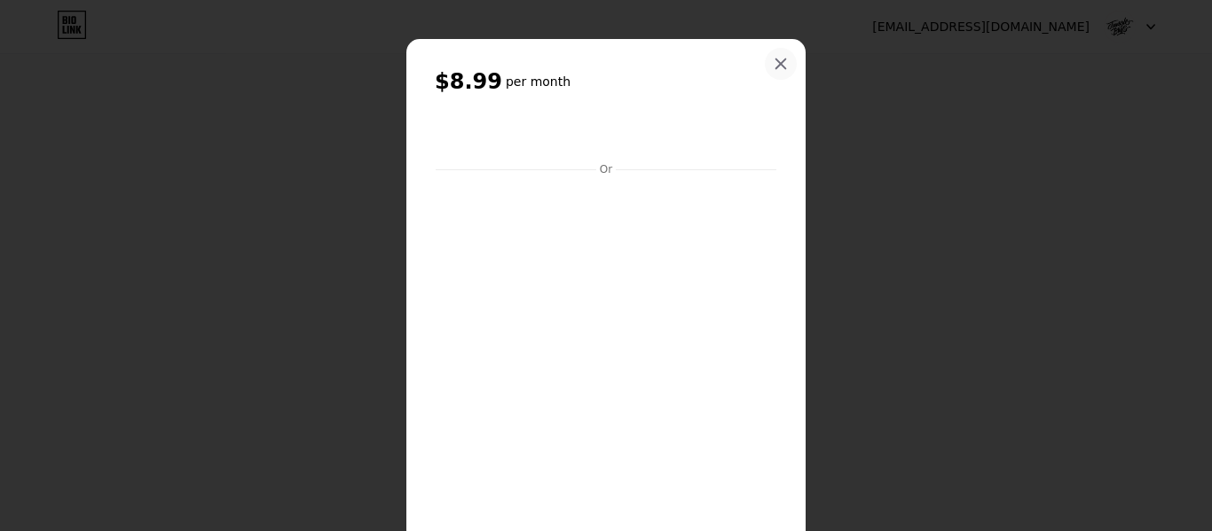
click at [779, 61] on icon at bounding box center [780, 64] width 14 height 14
